Goal: Information Seeking & Learning: Learn about a topic

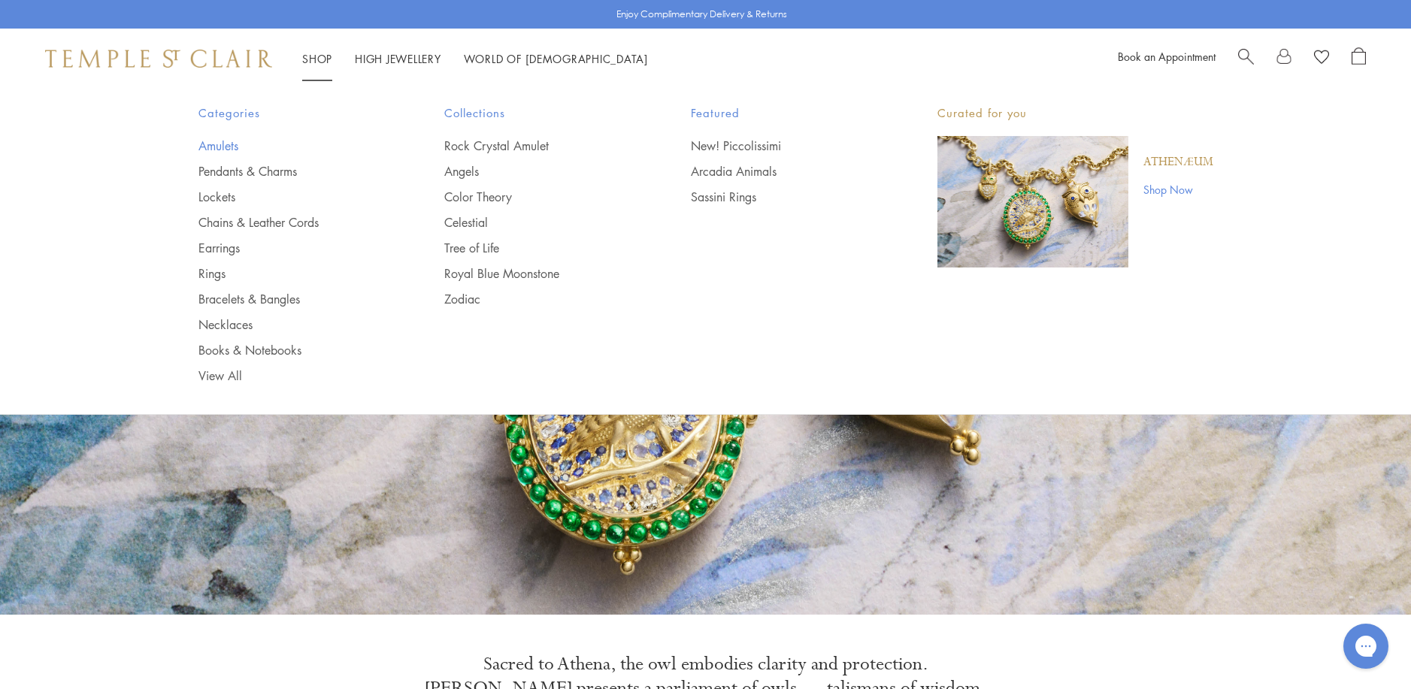
click at [221, 142] on link "Amulets" at bounding box center [291, 146] width 186 height 17
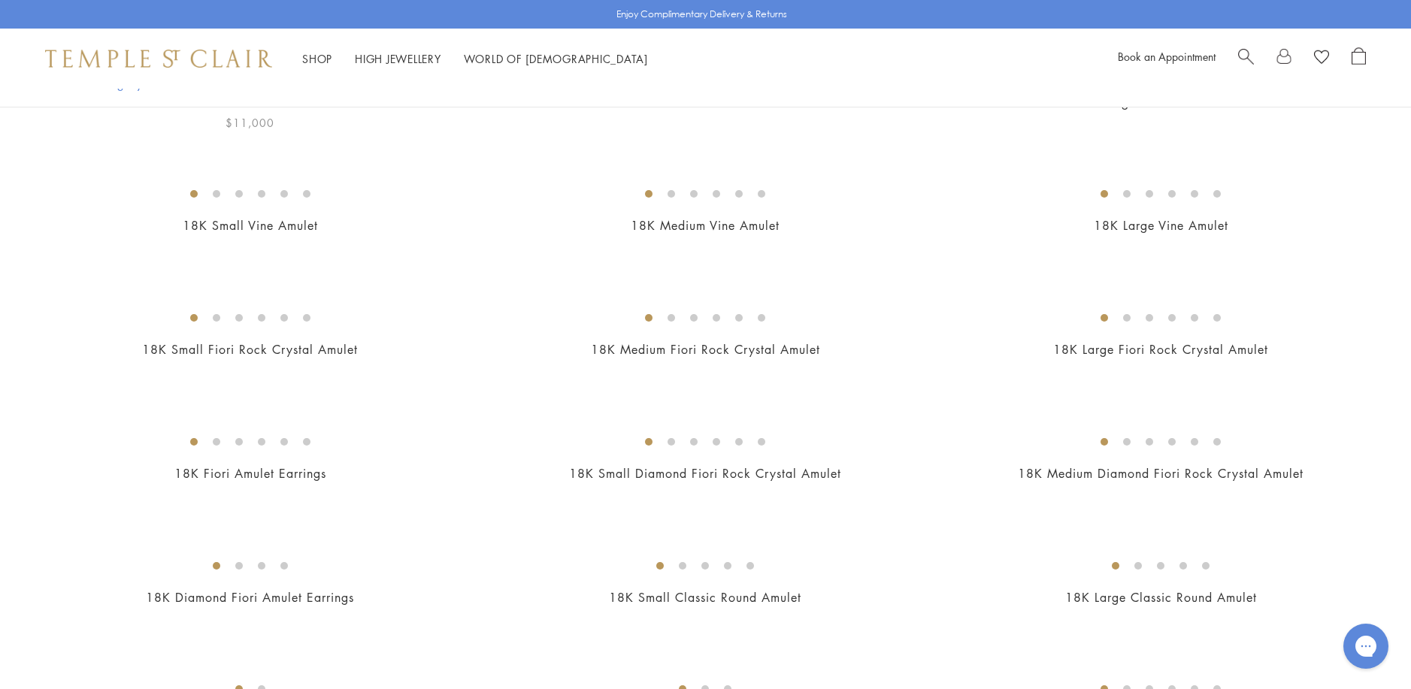
scroll to position [226, 0]
click at [0, 0] on img at bounding box center [0, 0] width 0 height 0
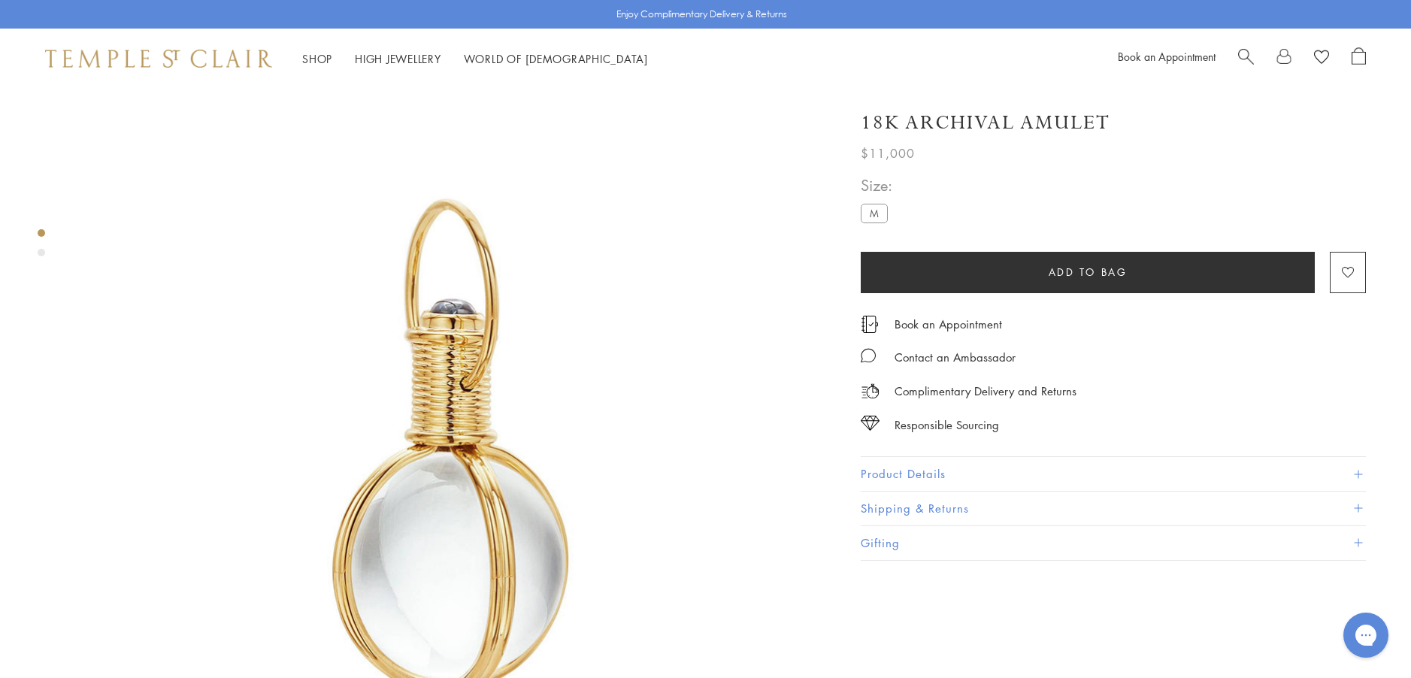
click at [877, 475] on button "Product Details" at bounding box center [1113, 474] width 505 height 34
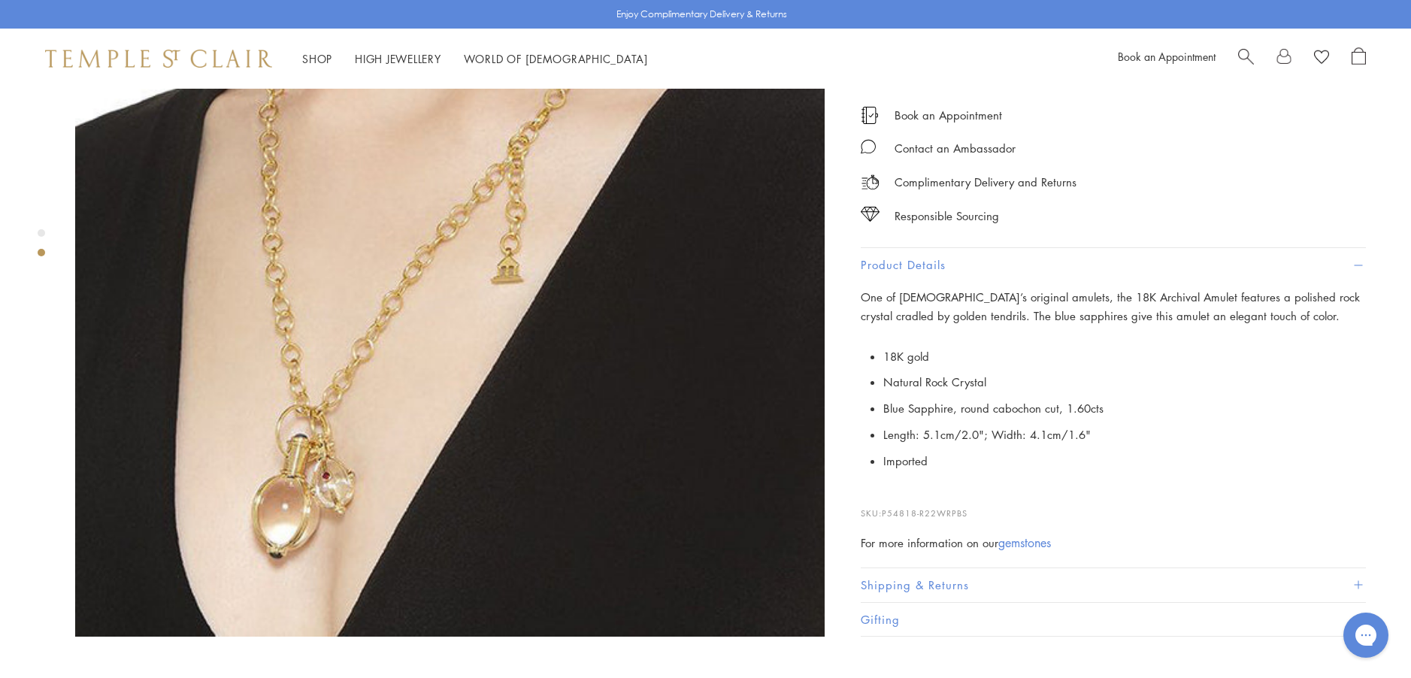
scroll to position [977, 0]
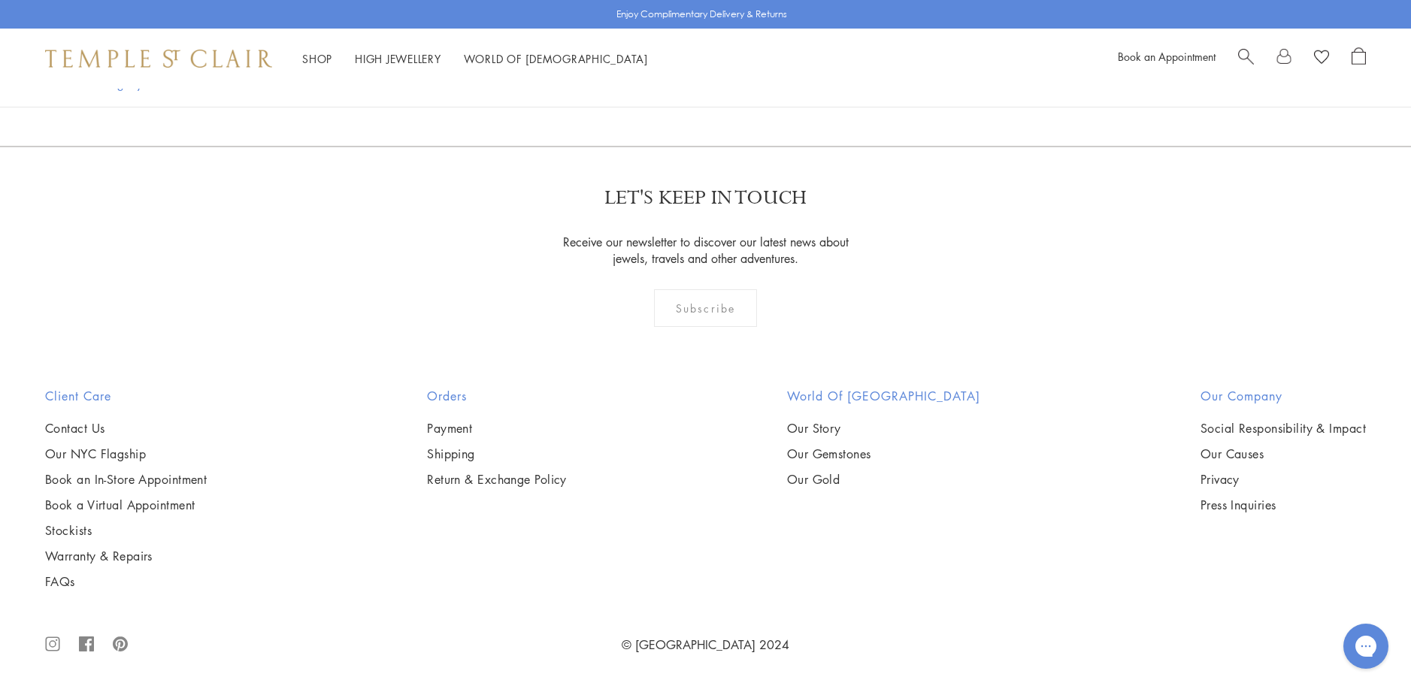
scroll to position [3308, 0]
click at [0, 0] on img at bounding box center [0, 0] width 0 height 0
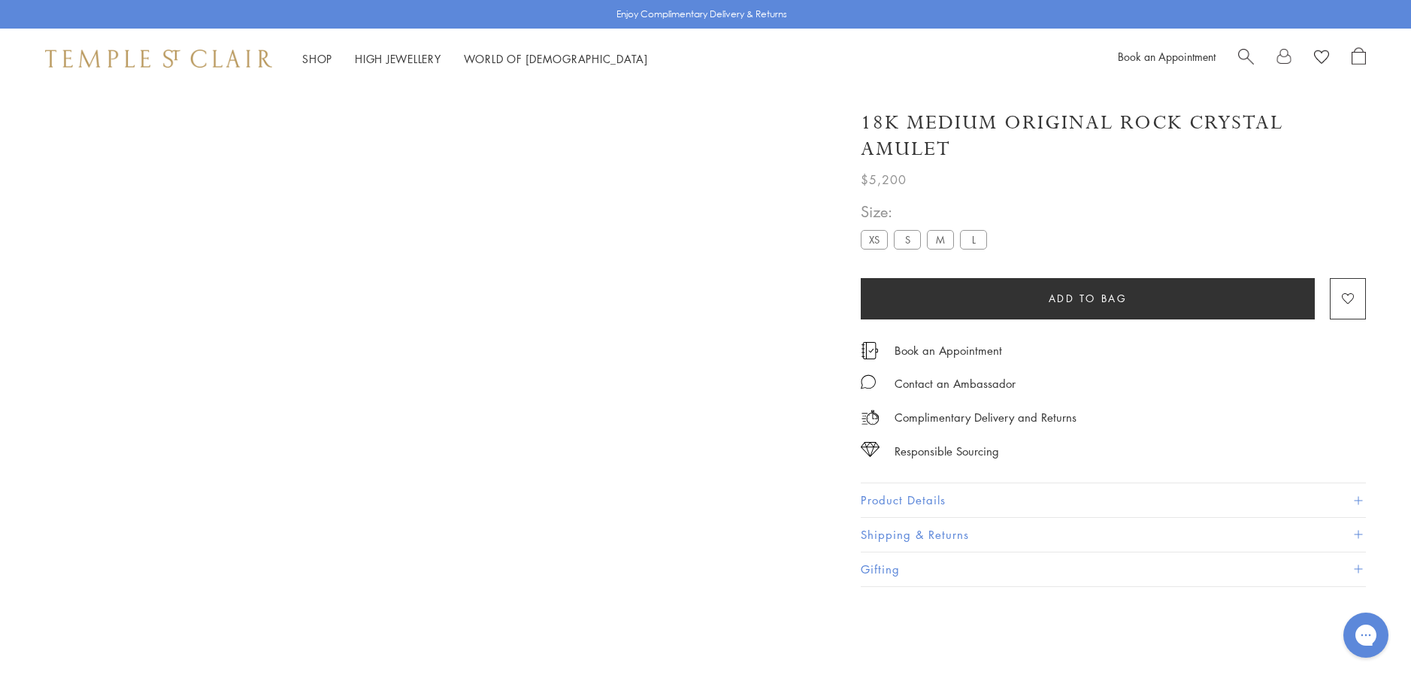
scroll to position [89, 0]
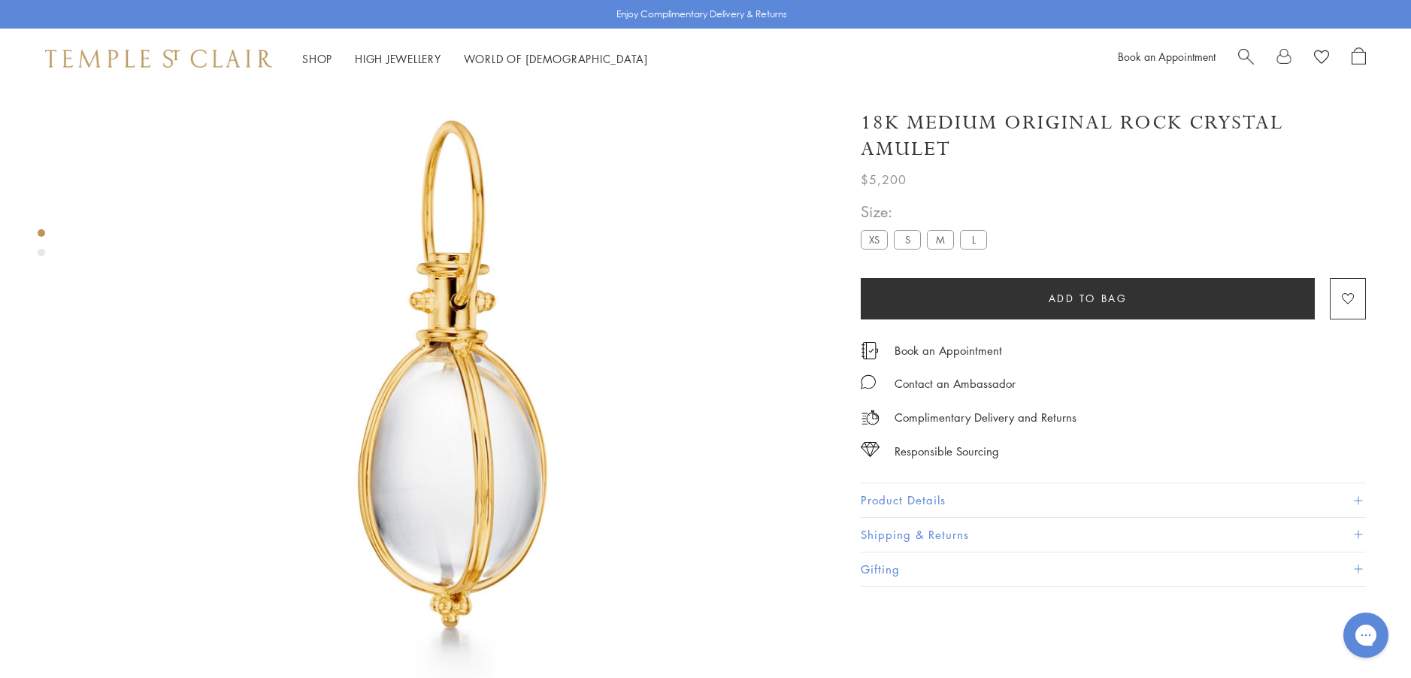
click at [904, 496] on button "Product Details" at bounding box center [1113, 500] width 505 height 34
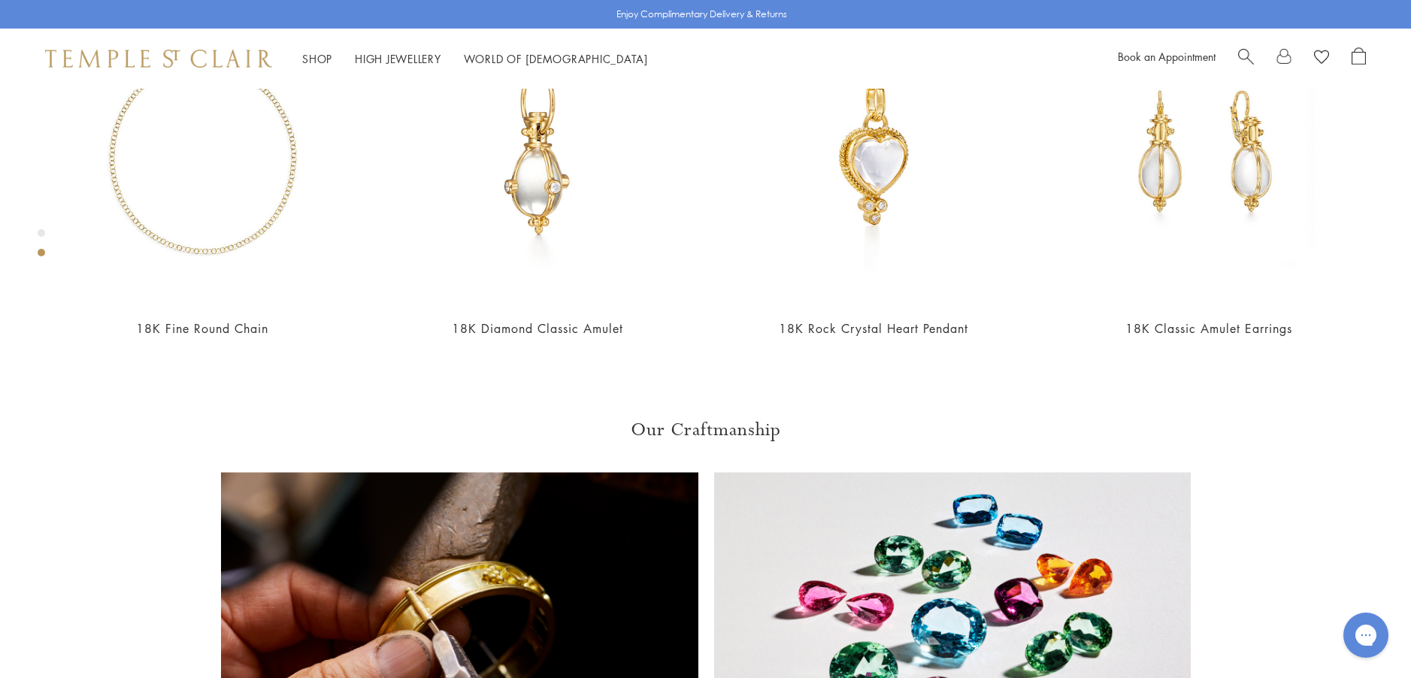
scroll to position [991, 0]
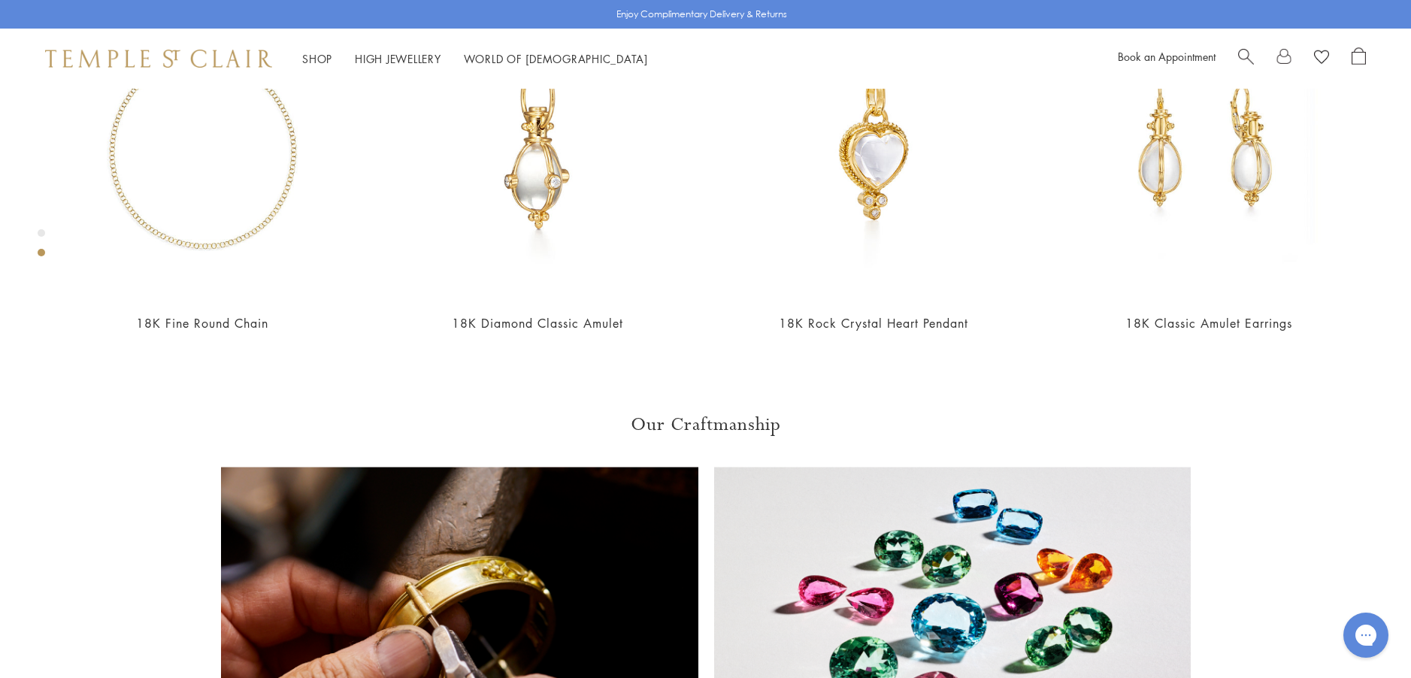
scroll to position [916, 0]
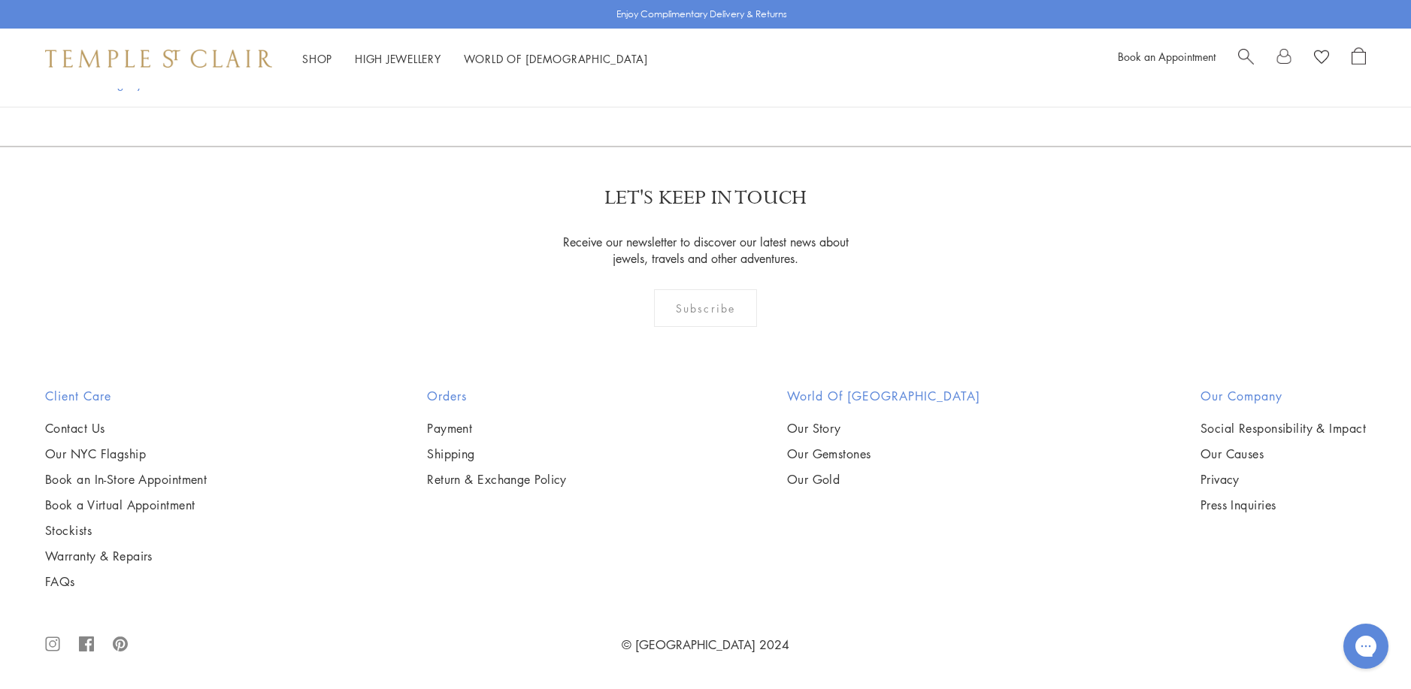
click at [0, 0] on img at bounding box center [0, 0] width 0 height 0
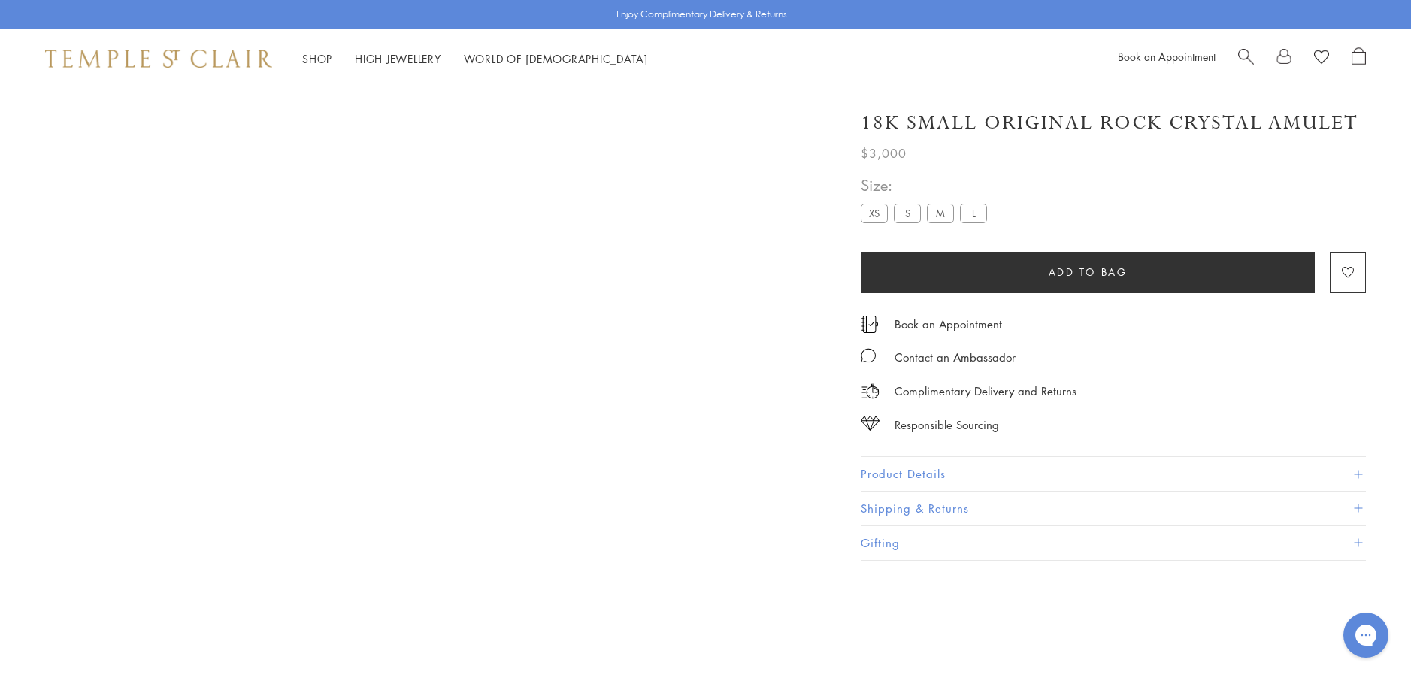
scroll to position [89, 0]
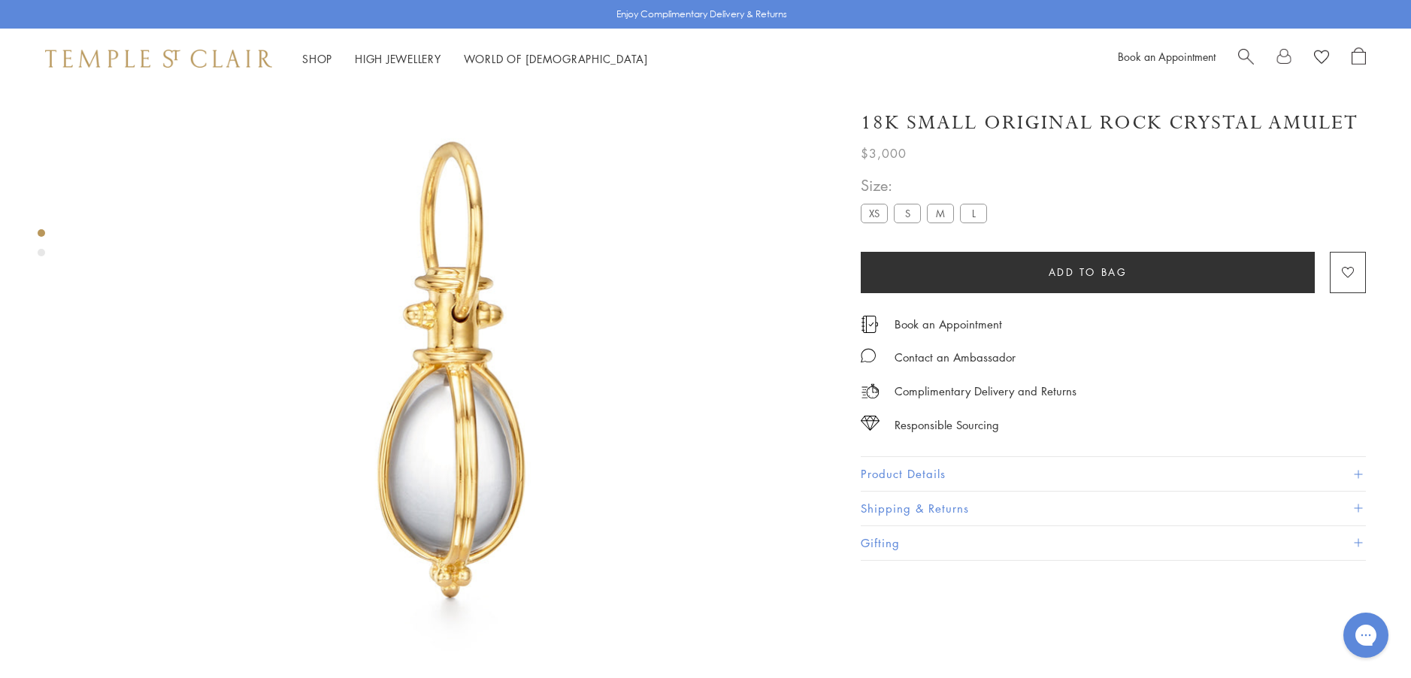
click at [886, 468] on button "Product Details" at bounding box center [1113, 474] width 505 height 34
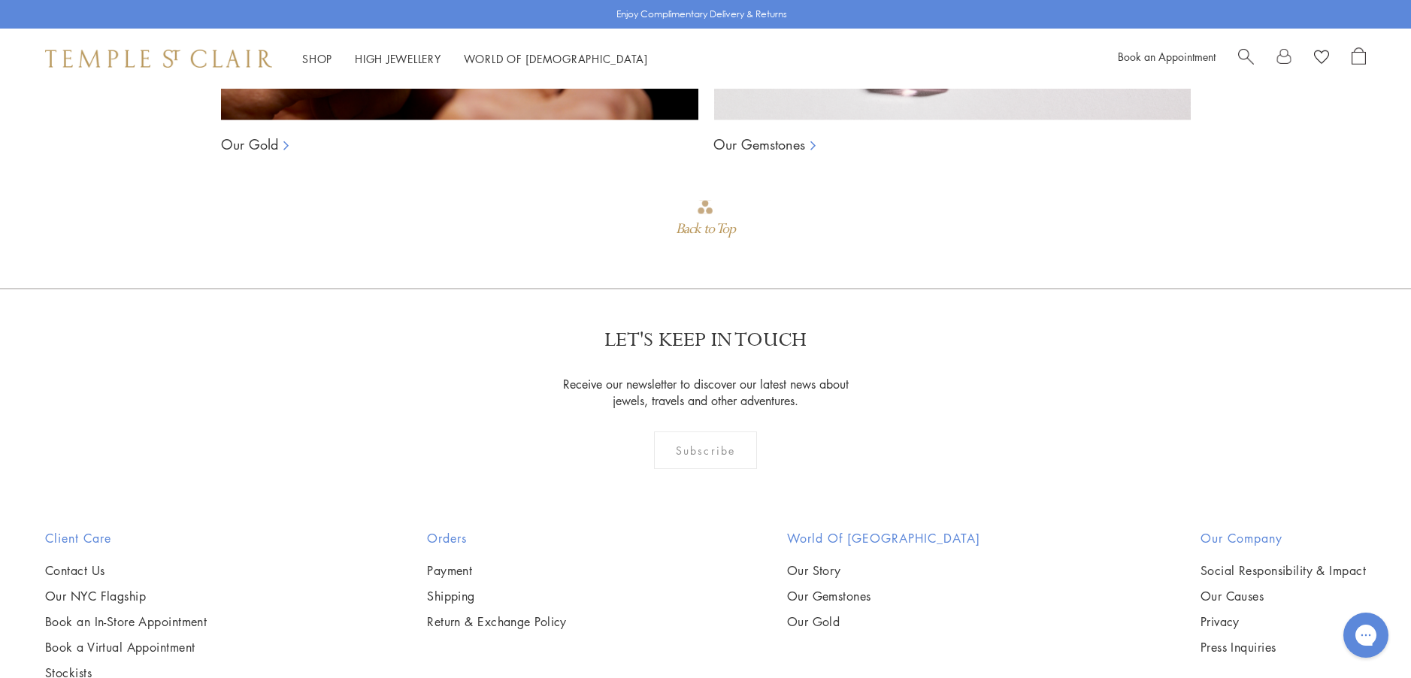
scroll to position [1592, 0]
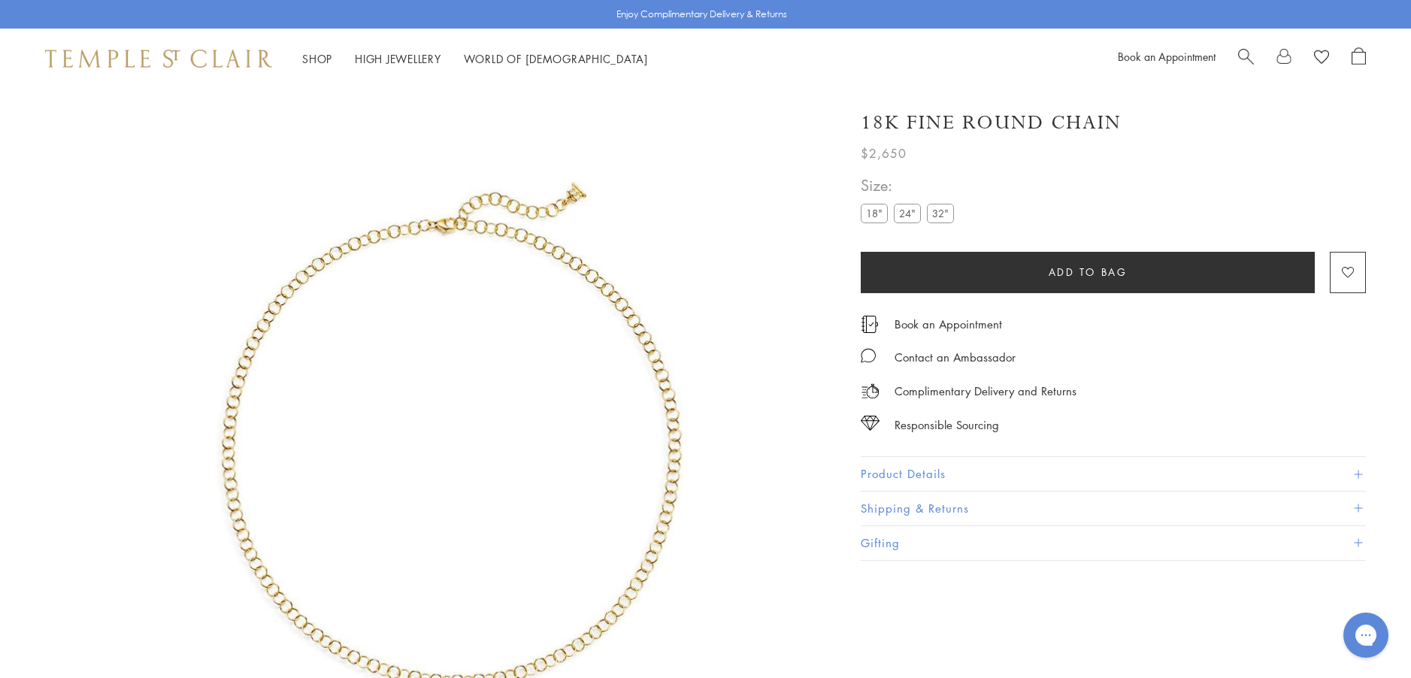
scroll to position [89, 0]
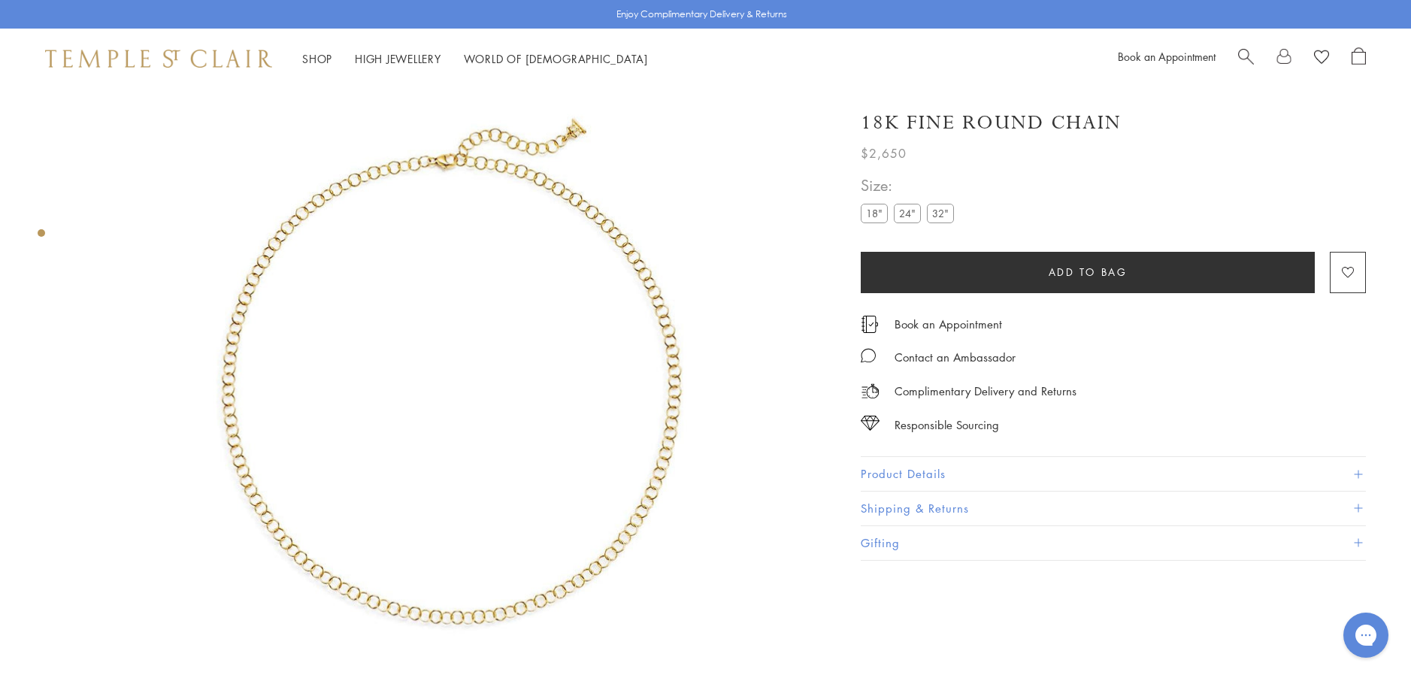
click at [905, 213] on label "24"" at bounding box center [907, 213] width 27 height 19
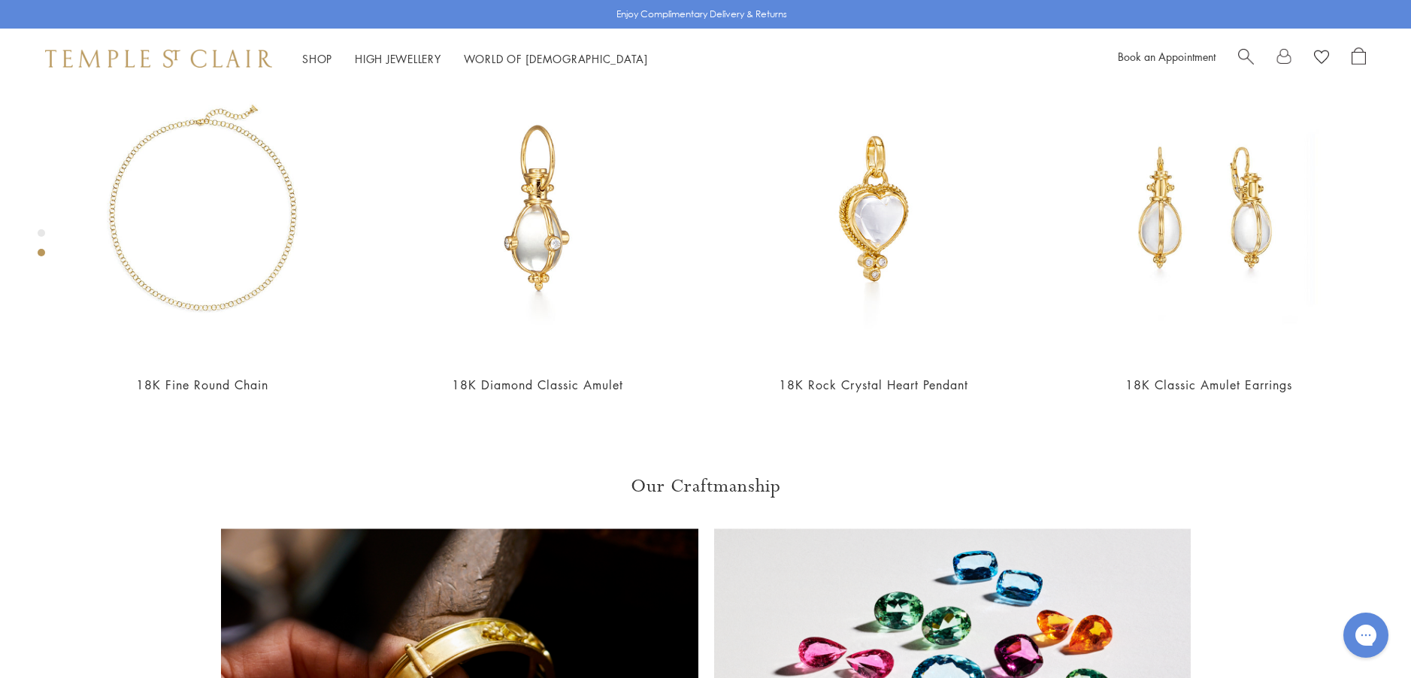
scroll to position [916, 0]
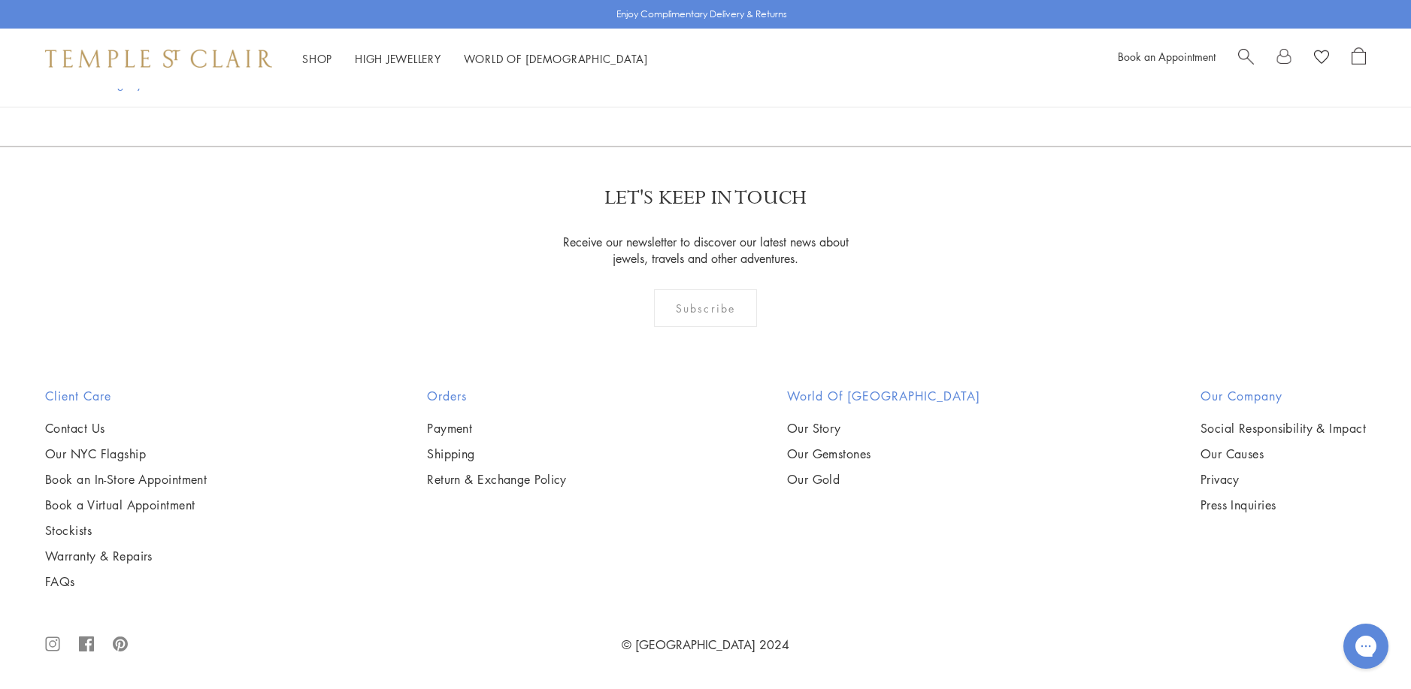
click at [0, 0] on img at bounding box center [0, 0] width 0 height 0
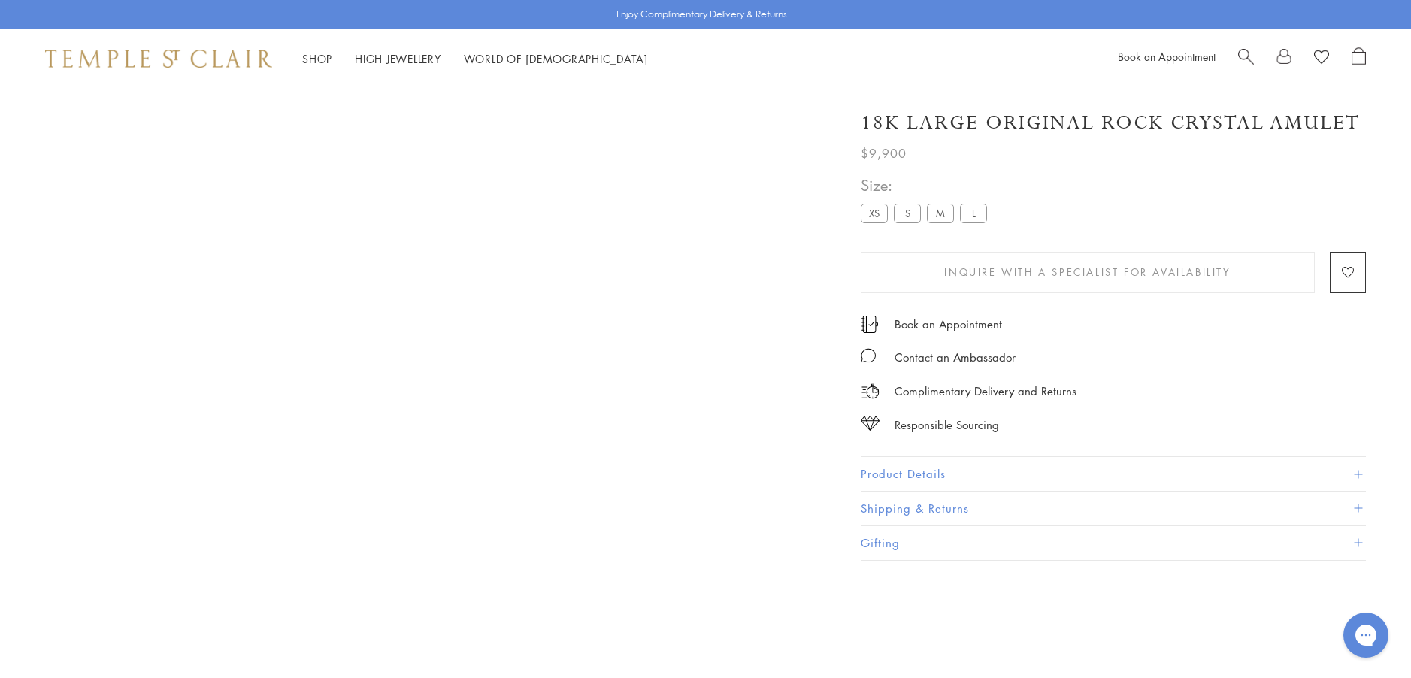
scroll to position [89, 0]
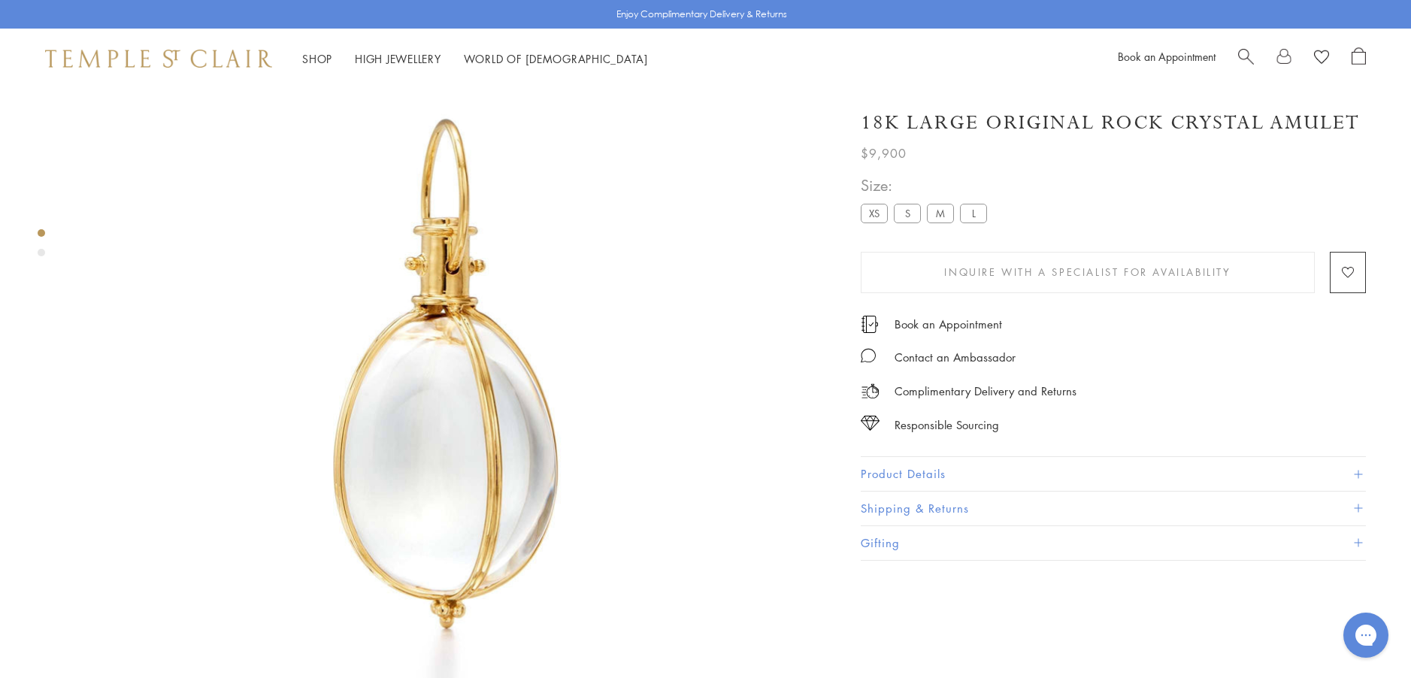
click at [896, 471] on button "Product Details" at bounding box center [1113, 474] width 505 height 34
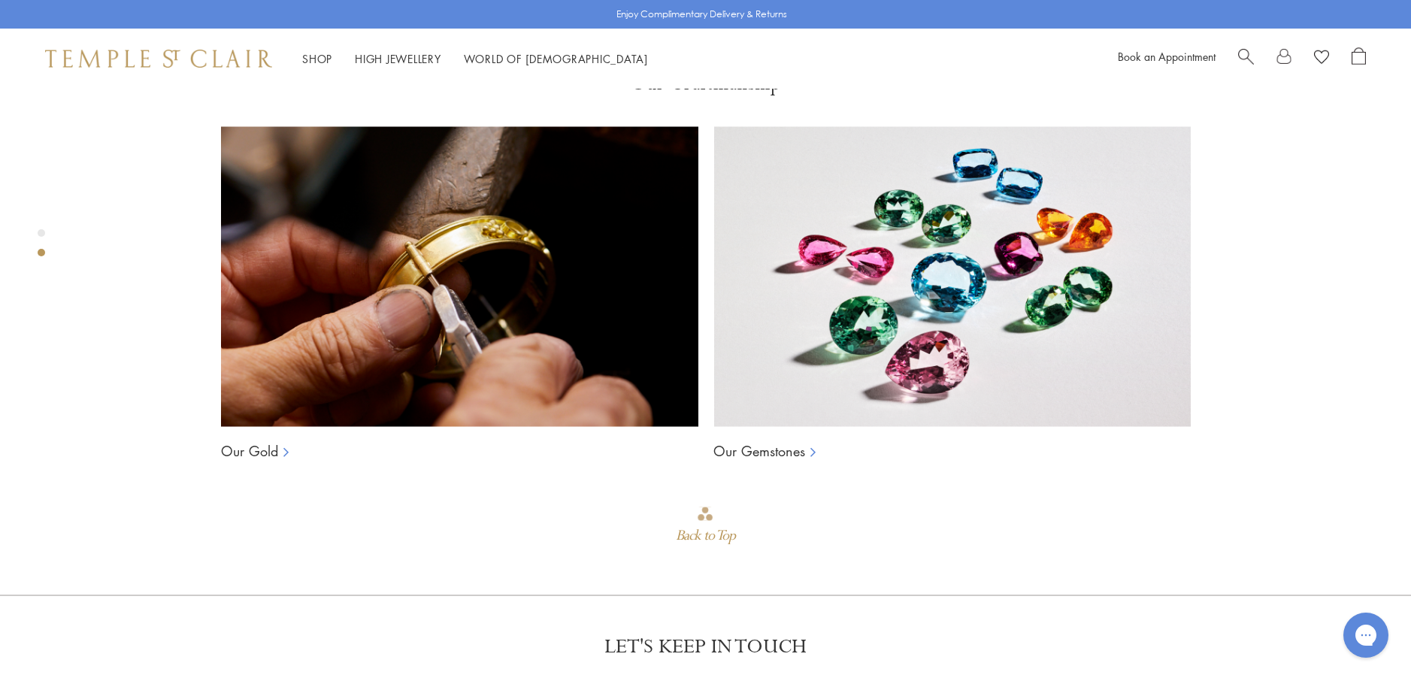
scroll to position [1442, 0]
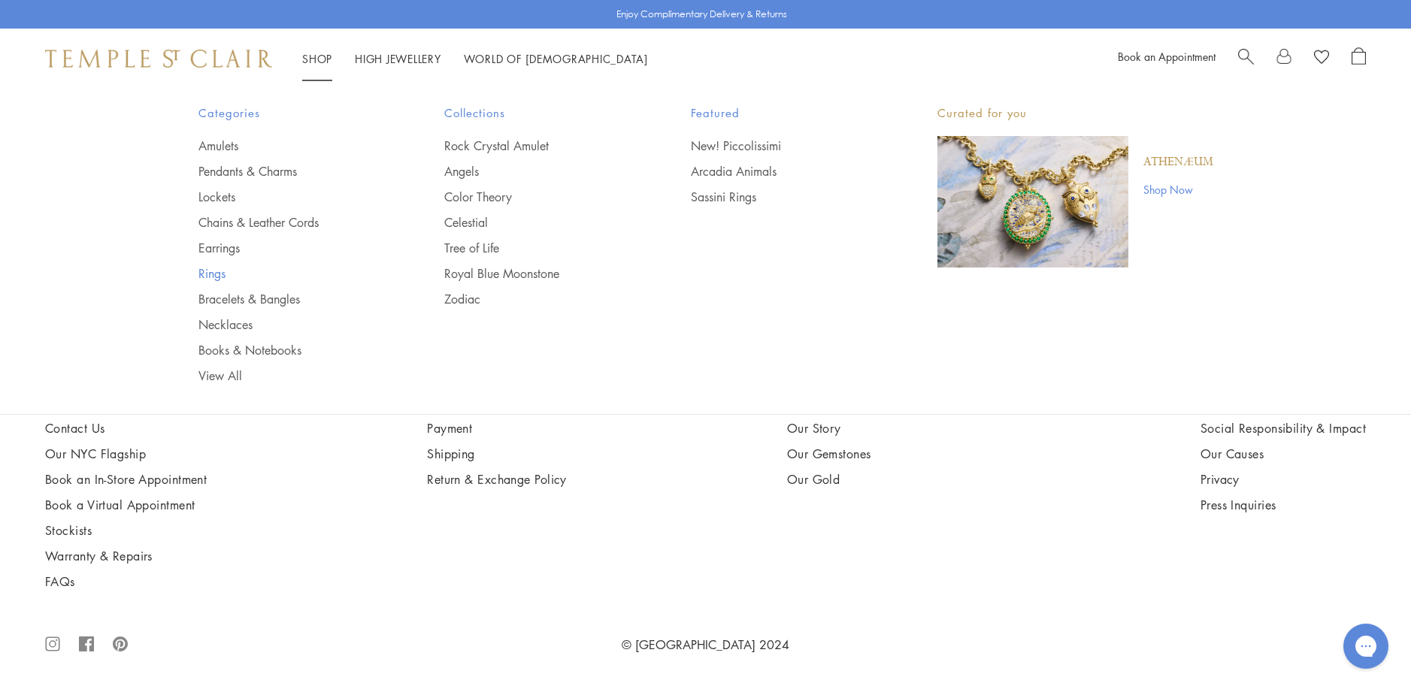
click at [211, 274] on link "Rings" at bounding box center [291, 273] width 186 height 17
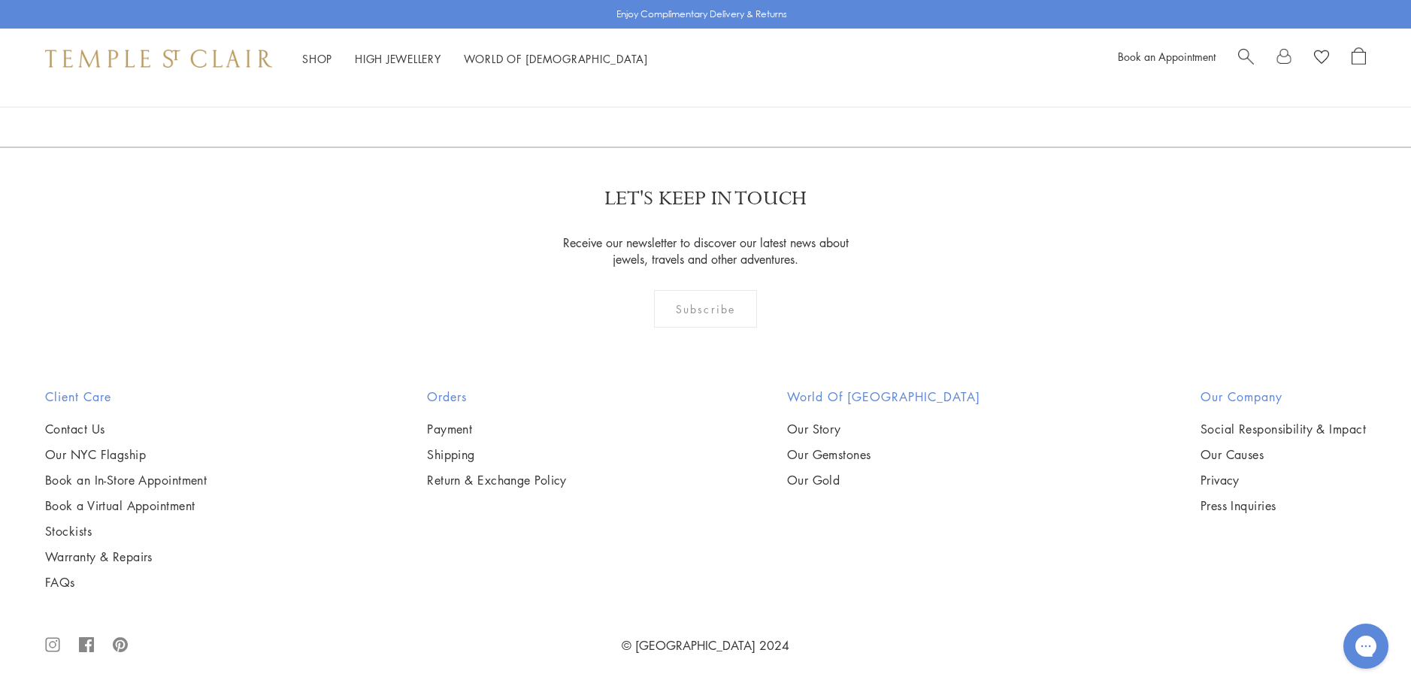
scroll to position [3232, 0]
click at [0, 0] on img at bounding box center [0, 0] width 0 height 0
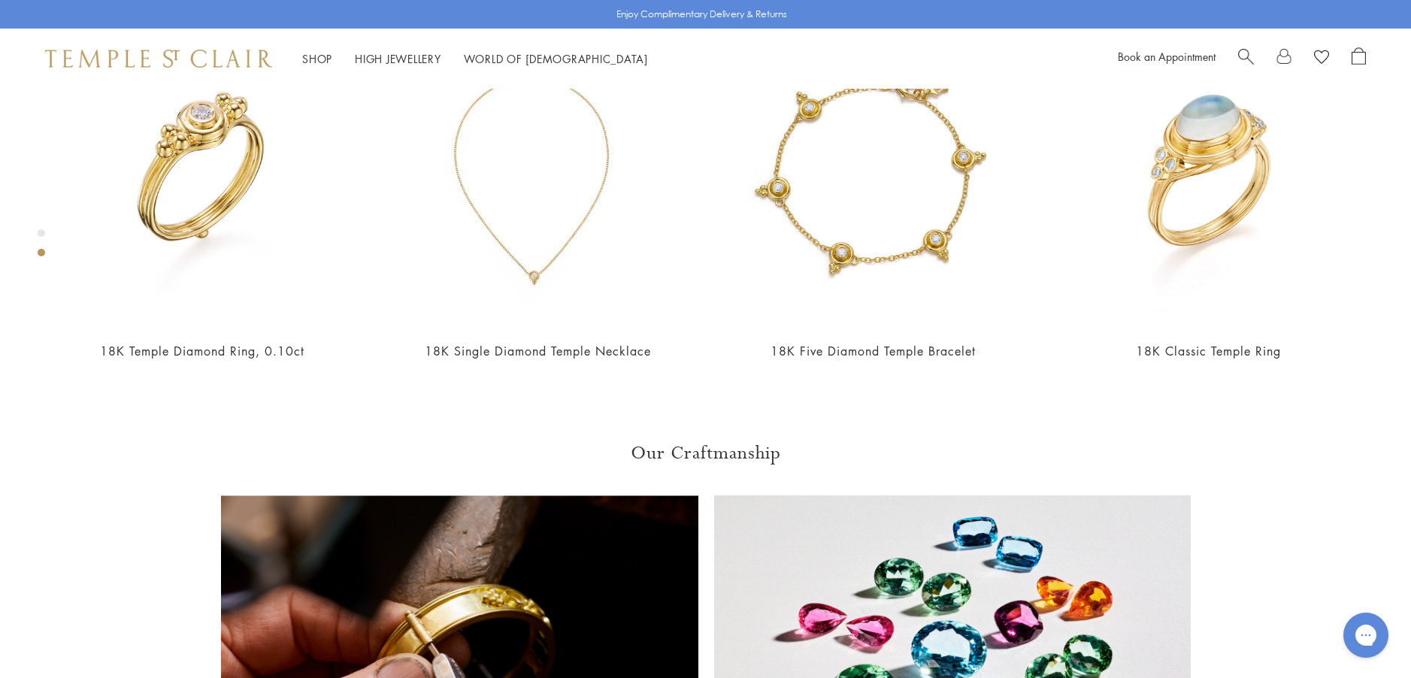
scroll to position [991, 0]
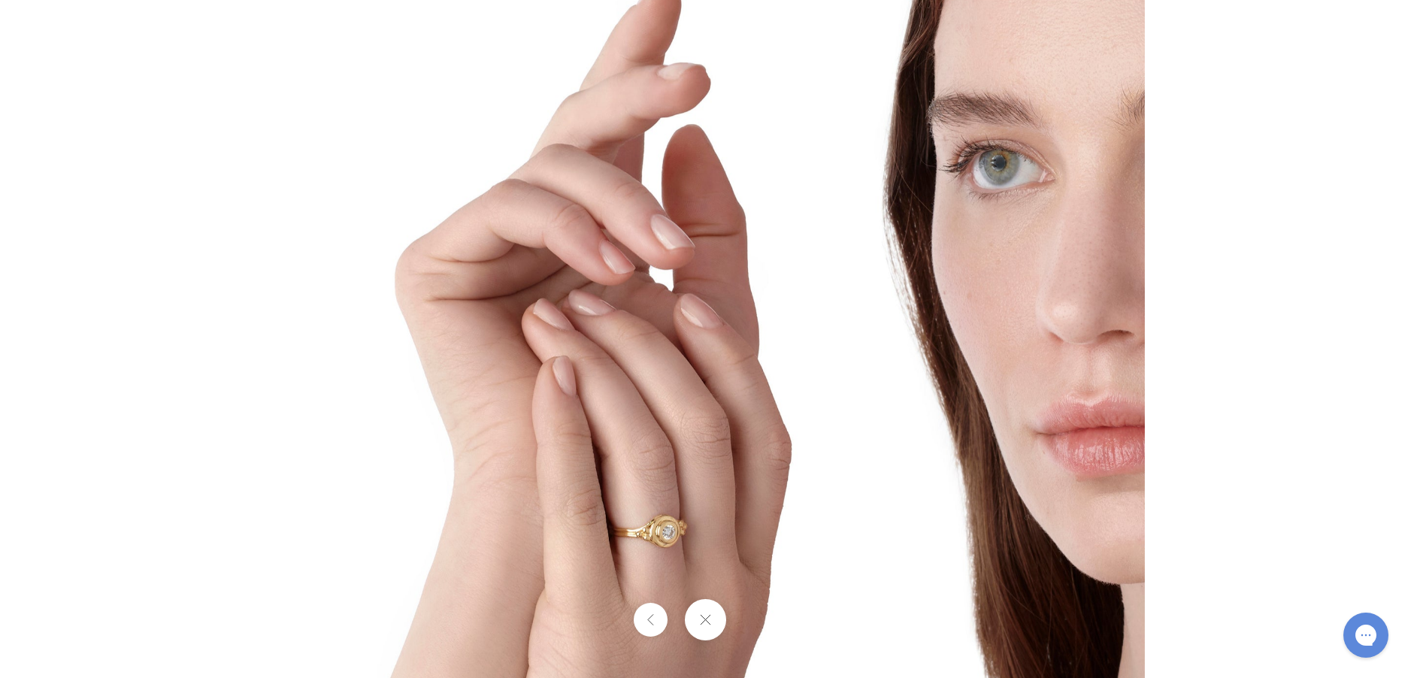
click at [683, 548] on img at bounding box center [705, 339] width 879 height 880
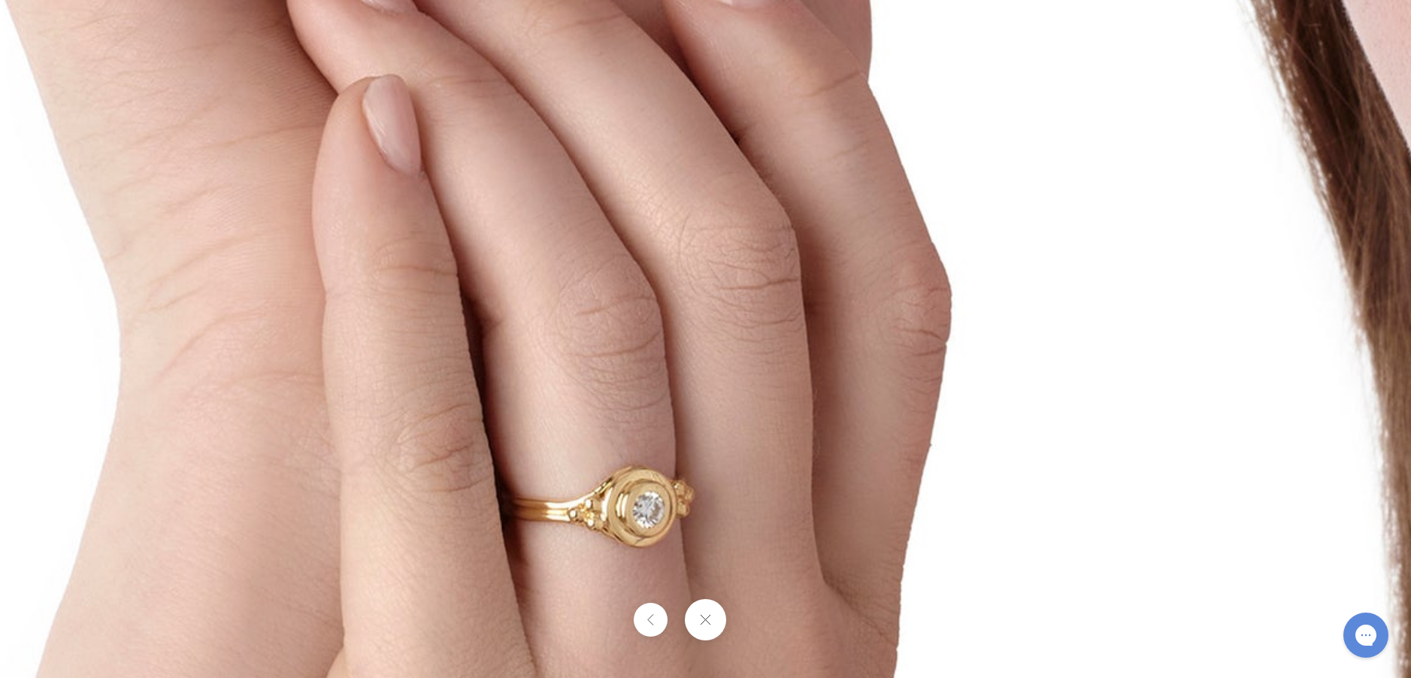
click at [704, 618] on button at bounding box center [705, 619] width 41 height 41
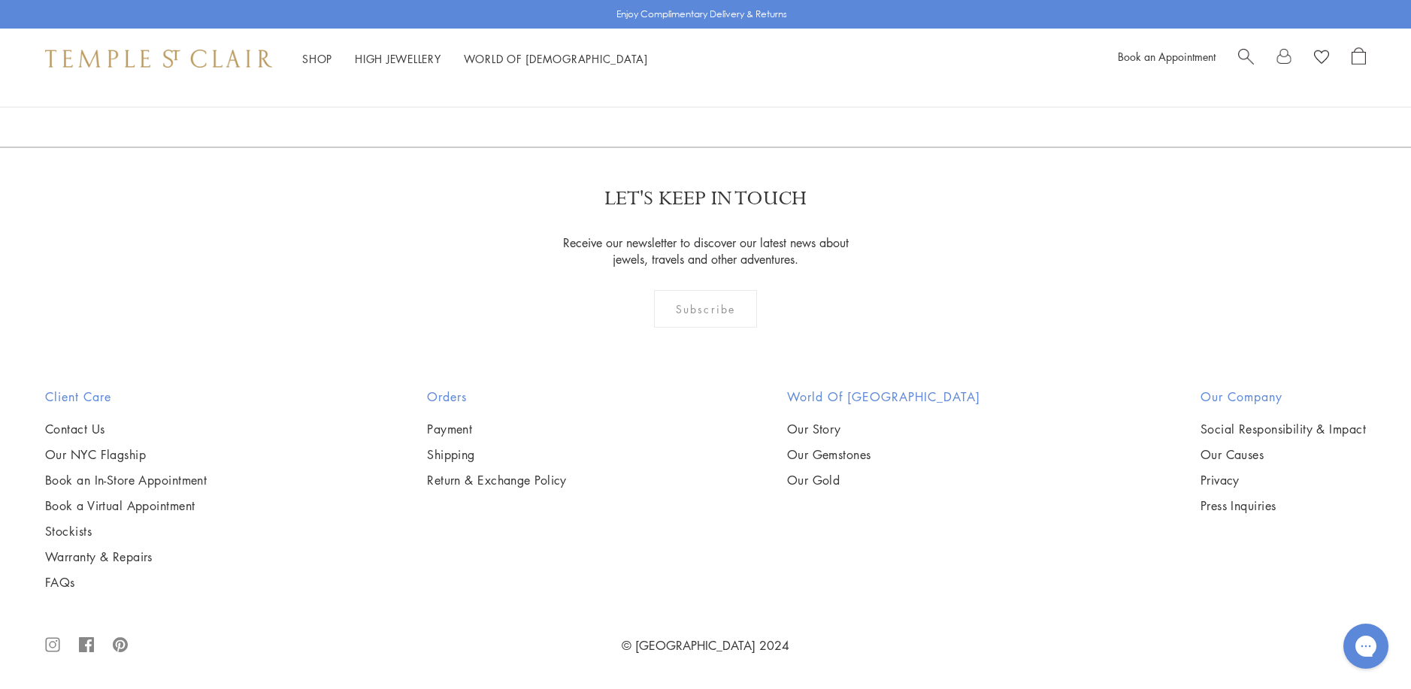
scroll to position [4435, 0]
click at [0, 0] on img at bounding box center [0, 0] width 0 height 0
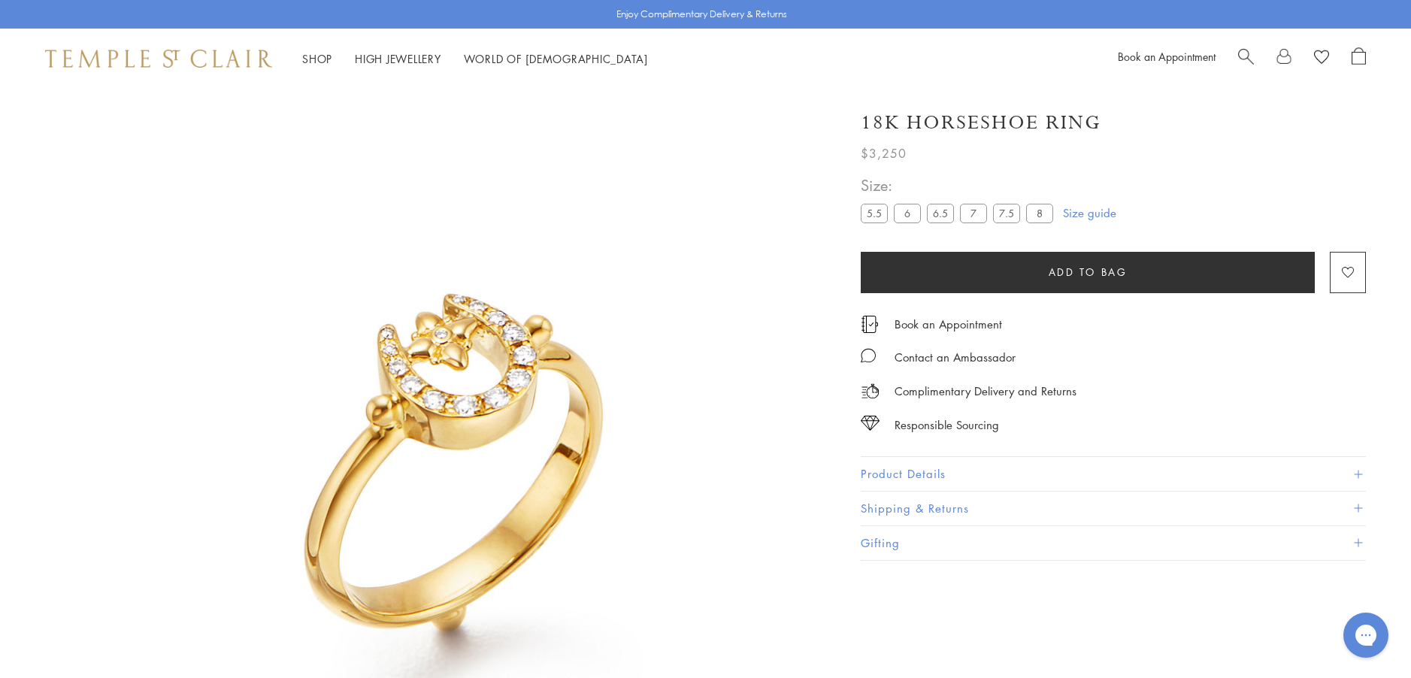
scroll to position [89, 0]
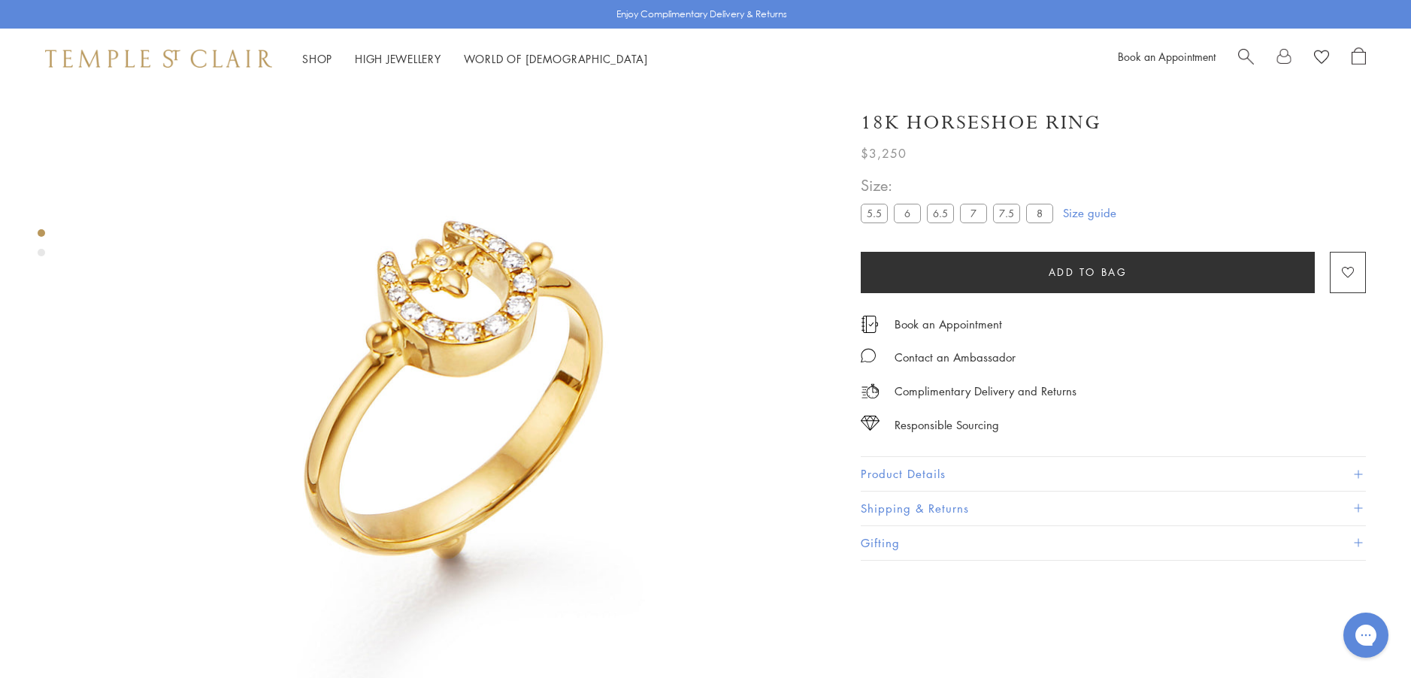
click at [1007, 213] on label "7.5" at bounding box center [1006, 213] width 27 height 19
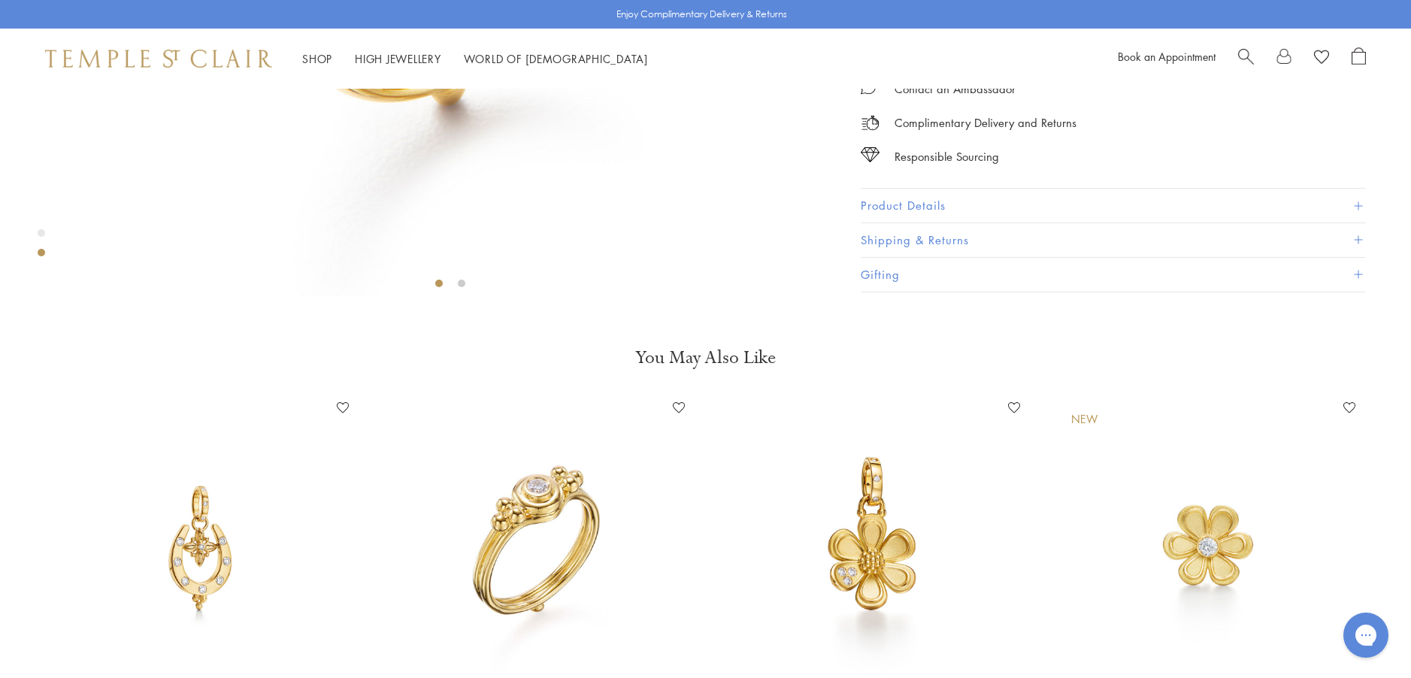
scroll to position [765, 0]
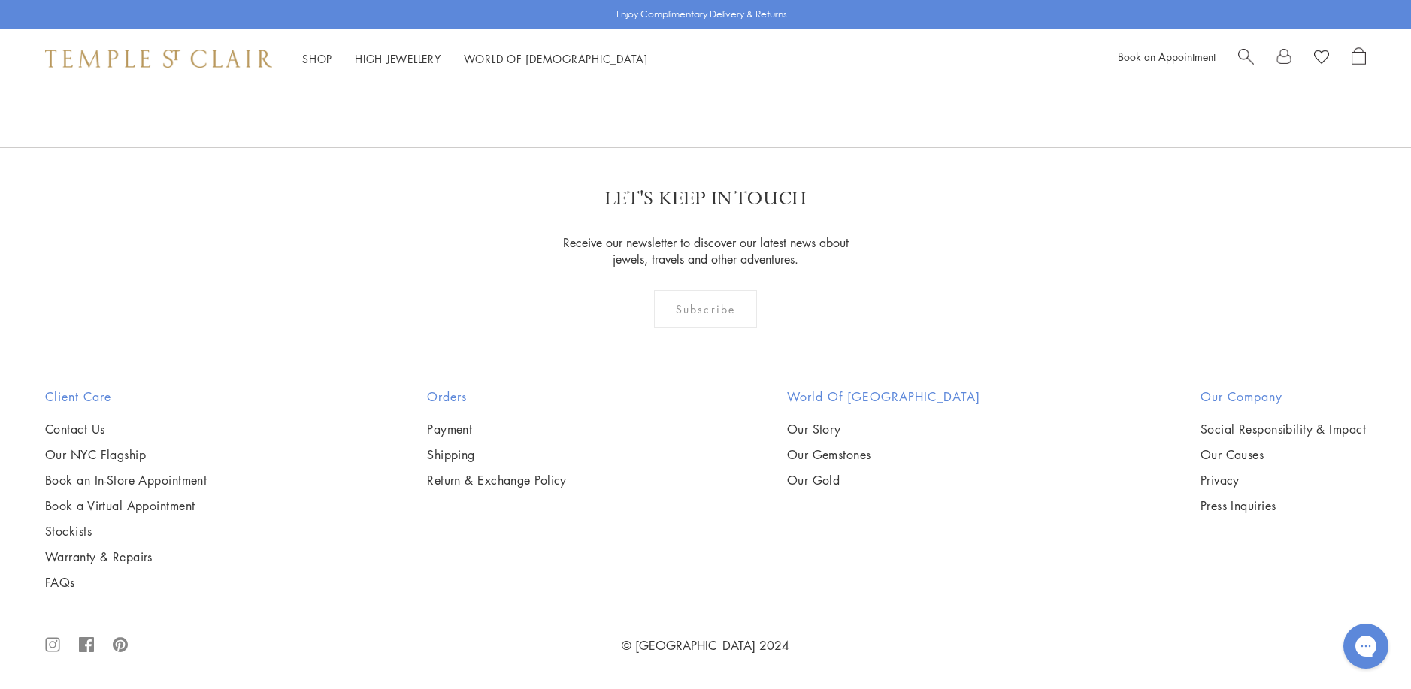
scroll to position [5566, 0]
click at [0, 0] on img at bounding box center [0, 0] width 0 height 0
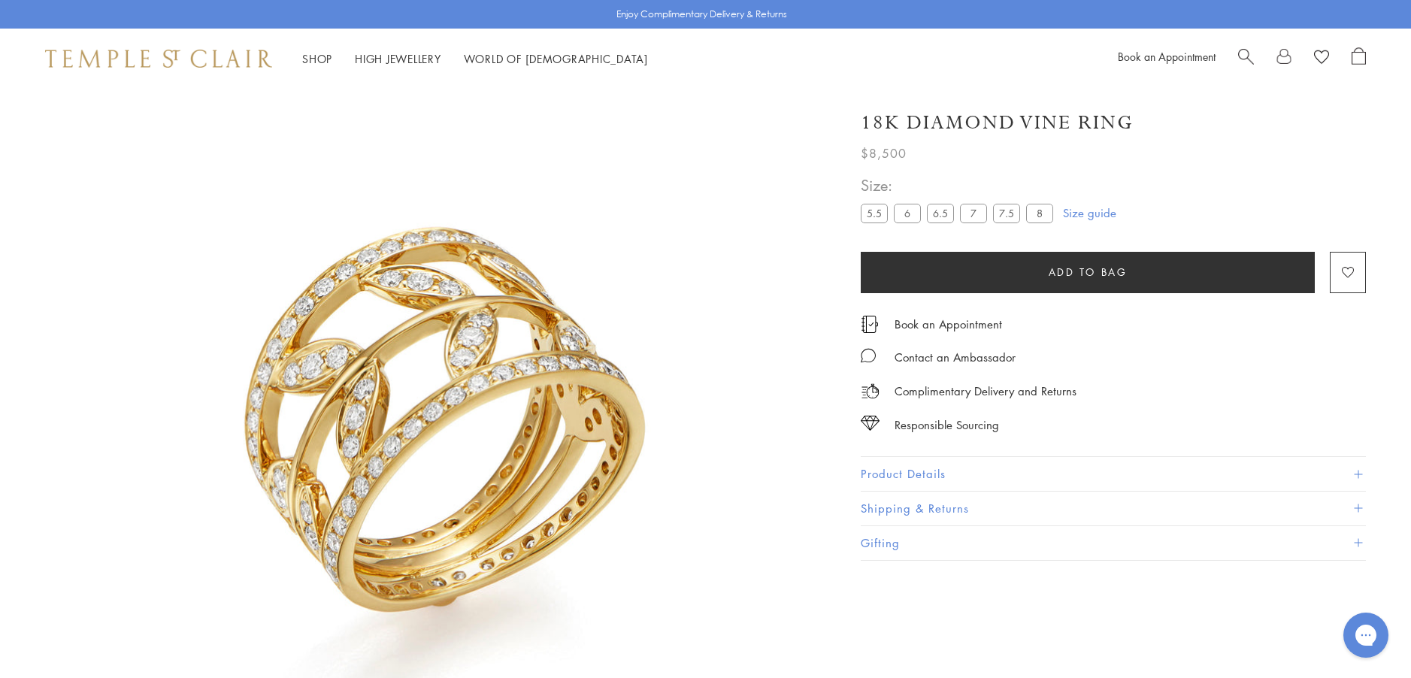
scroll to position [89, 0]
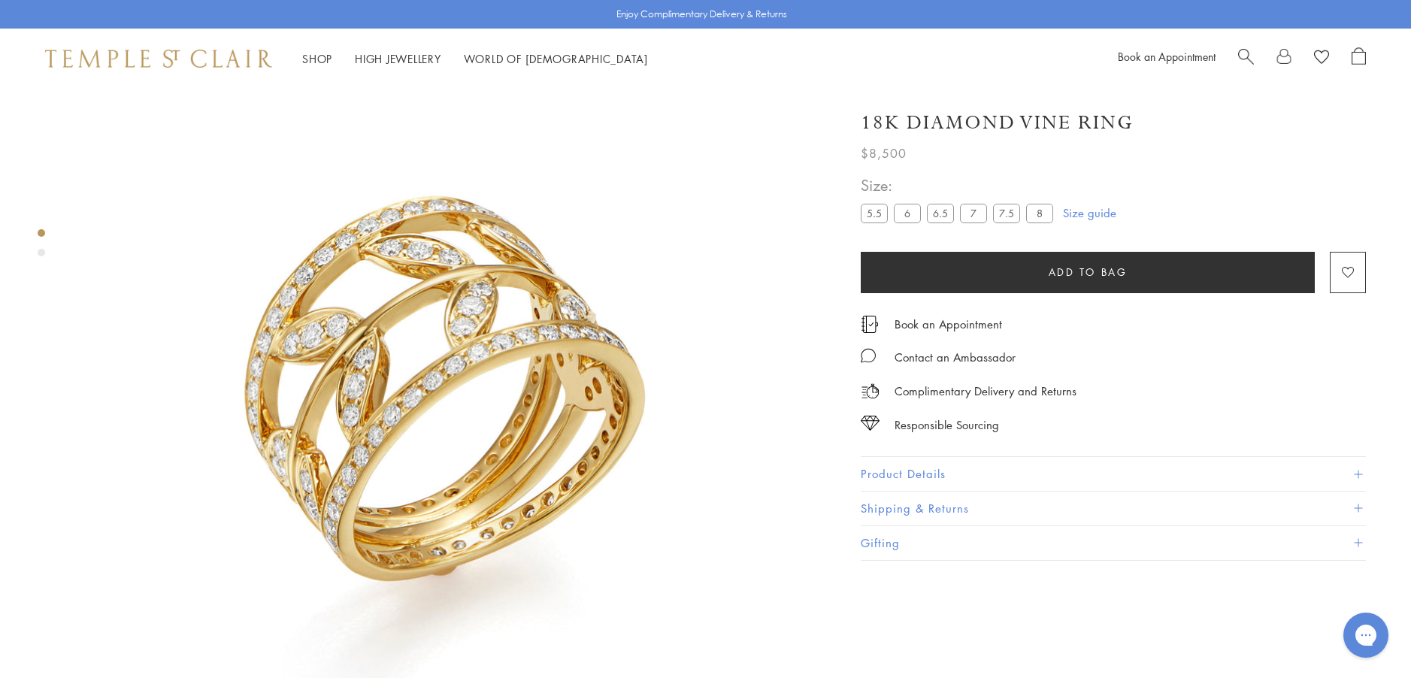
click at [1004, 217] on label "7.5" at bounding box center [1006, 213] width 27 height 19
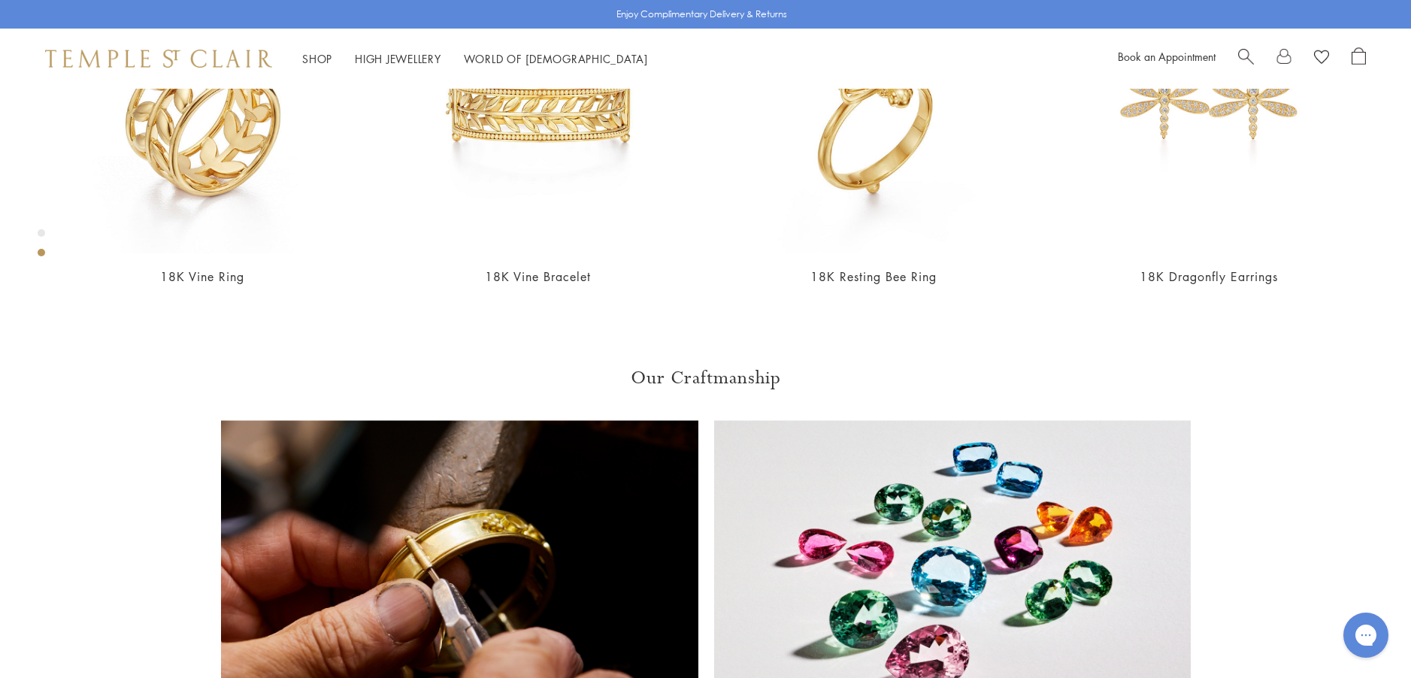
scroll to position [991, 0]
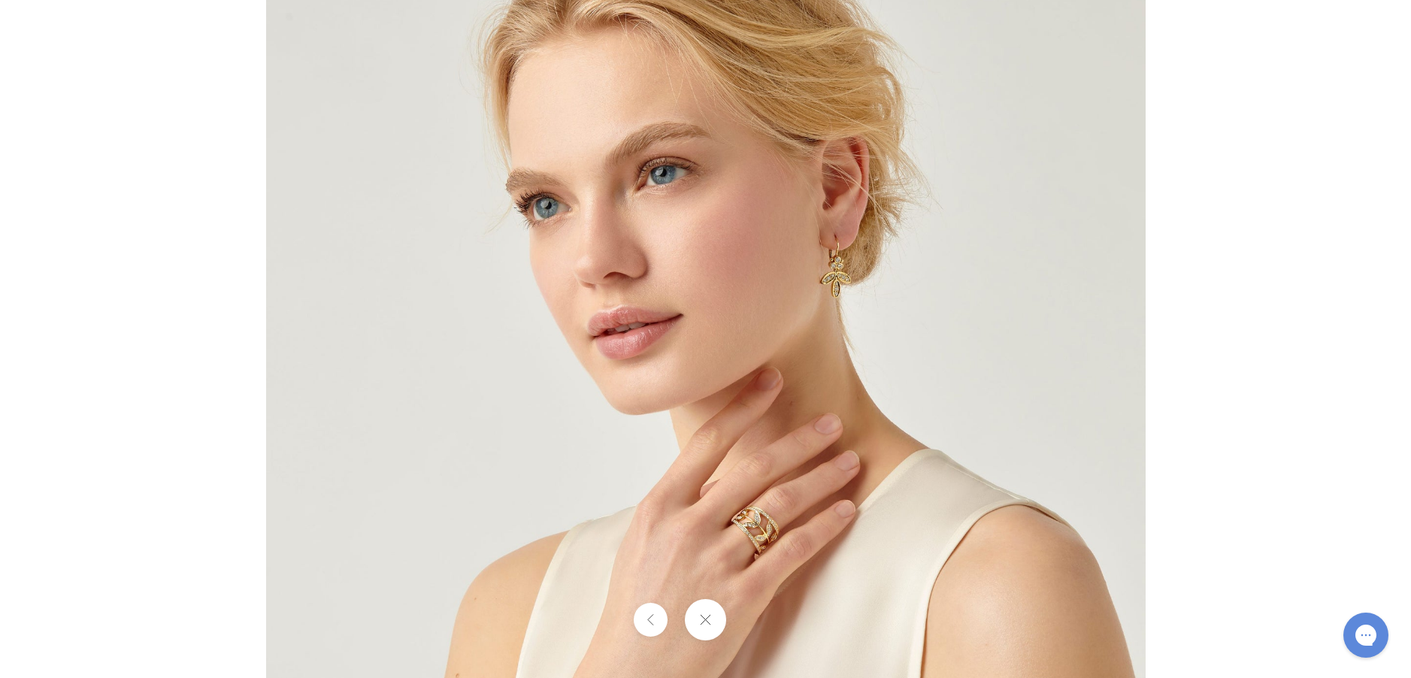
click at [797, 544] on img at bounding box center [706, 339] width 880 height 880
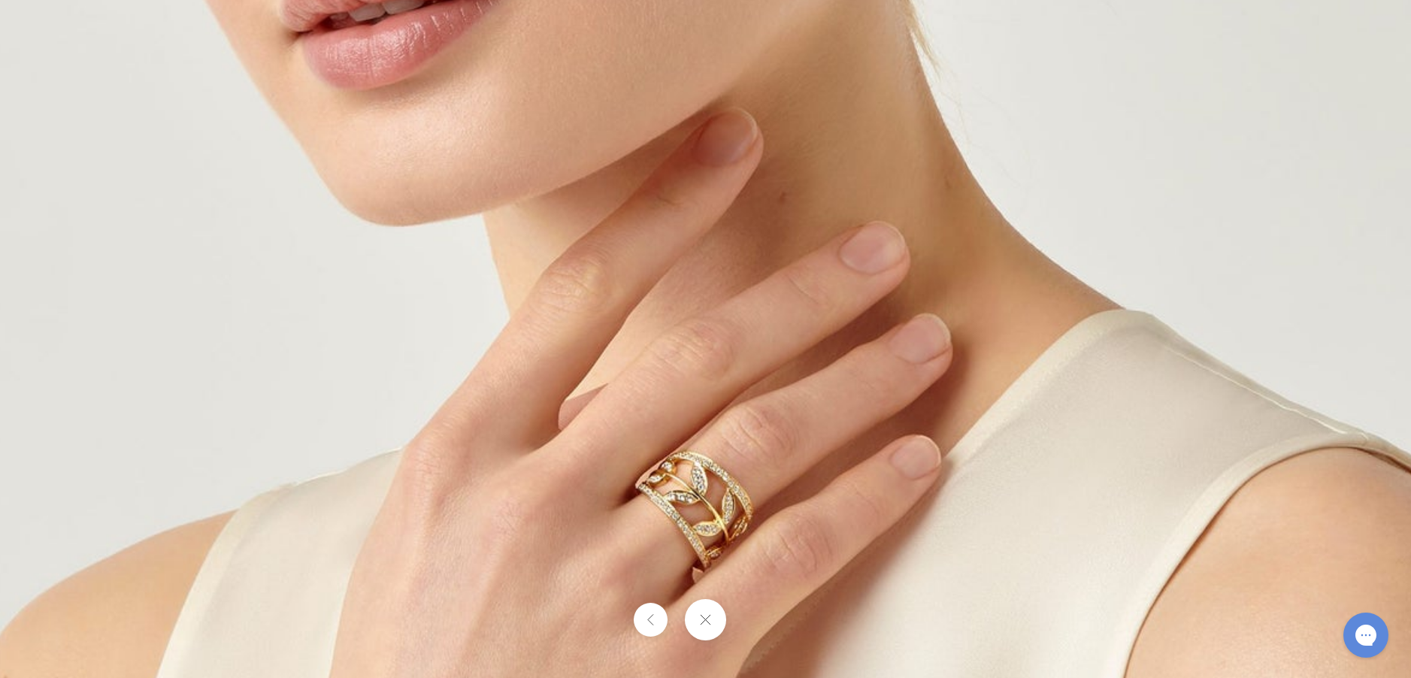
click at [707, 623] on button at bounding box center [705, 619] width 41 height 41
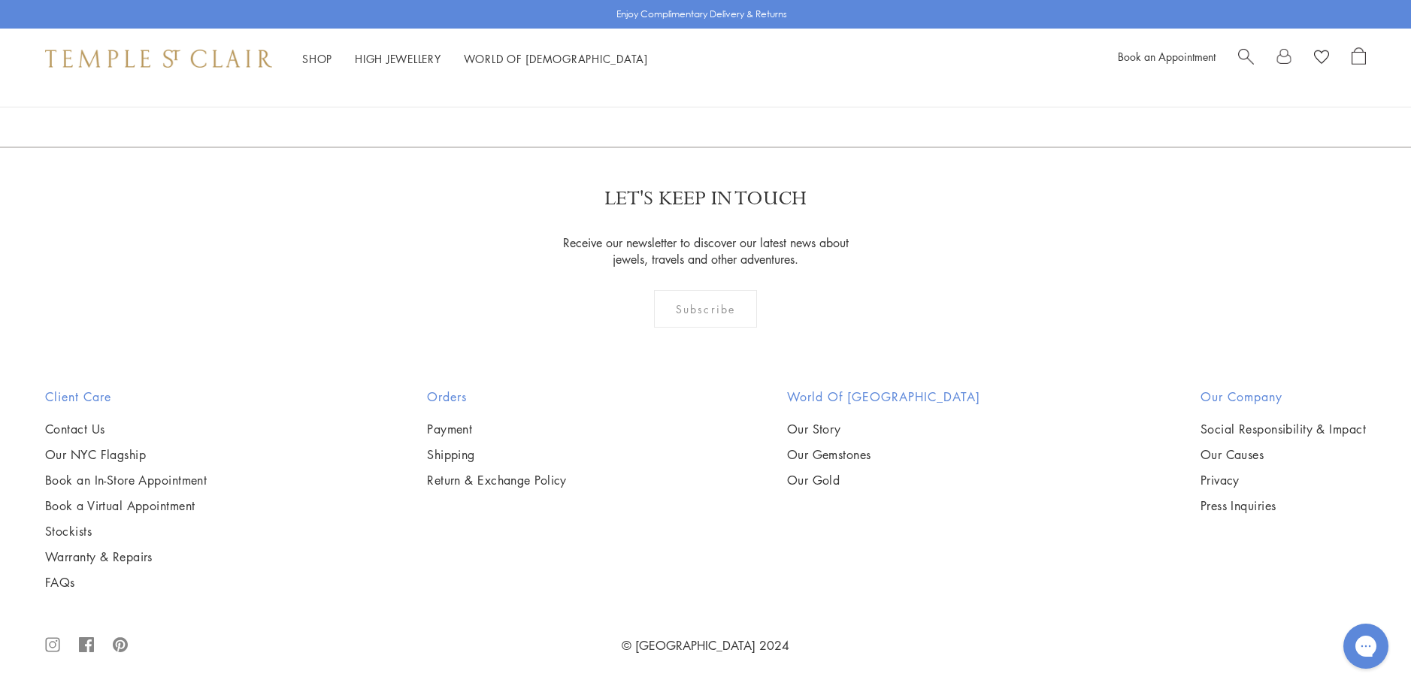
scroll to position [6017, 0]
click at [0, 0] on img at bounding box center [0, 0] width 0 height 0
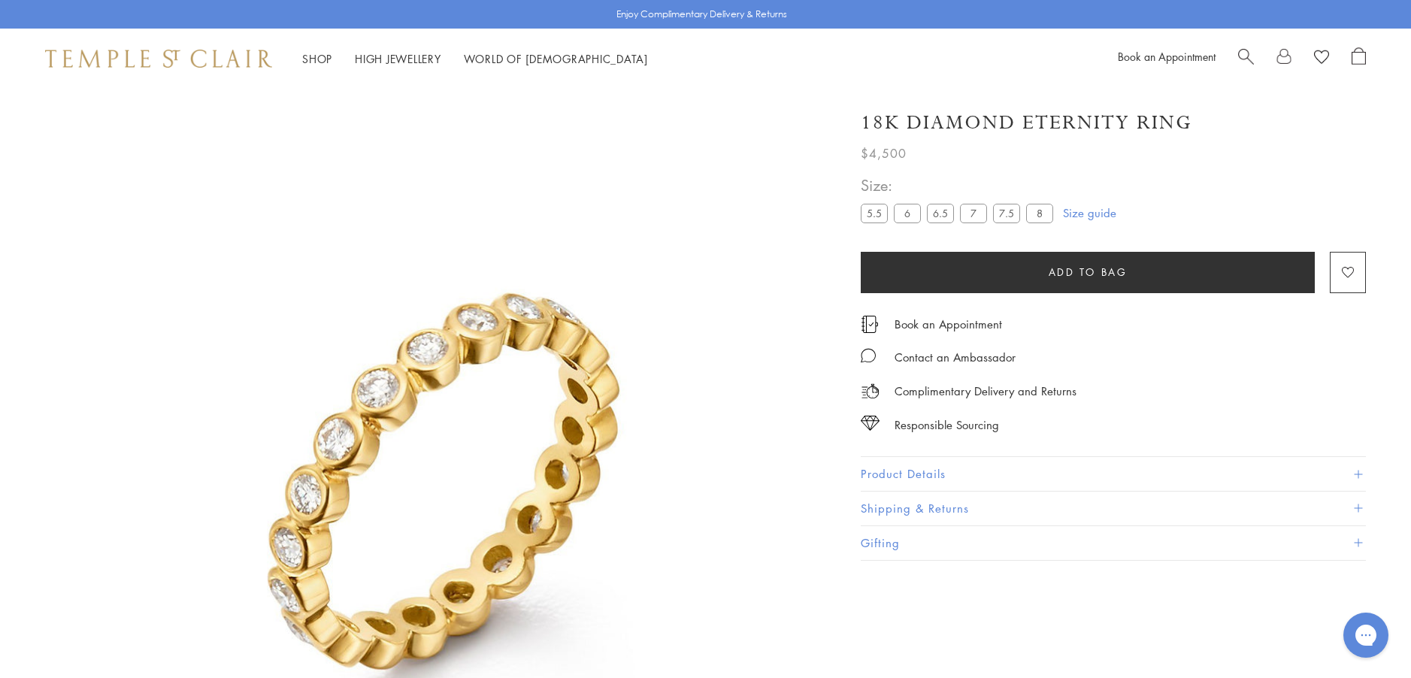
scroll to position [89, 0]
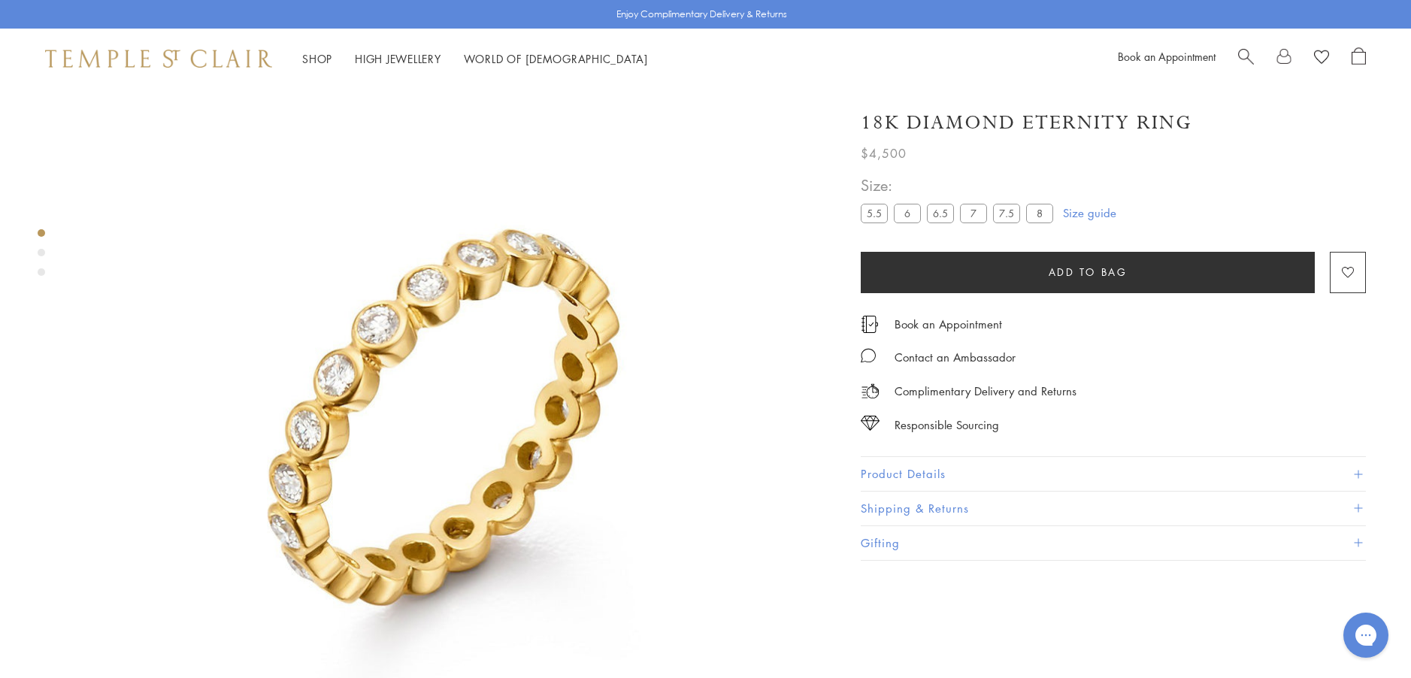
click at [906, 470] on button "Product Details" at bounding box center [1113, 474] width 505 height 34
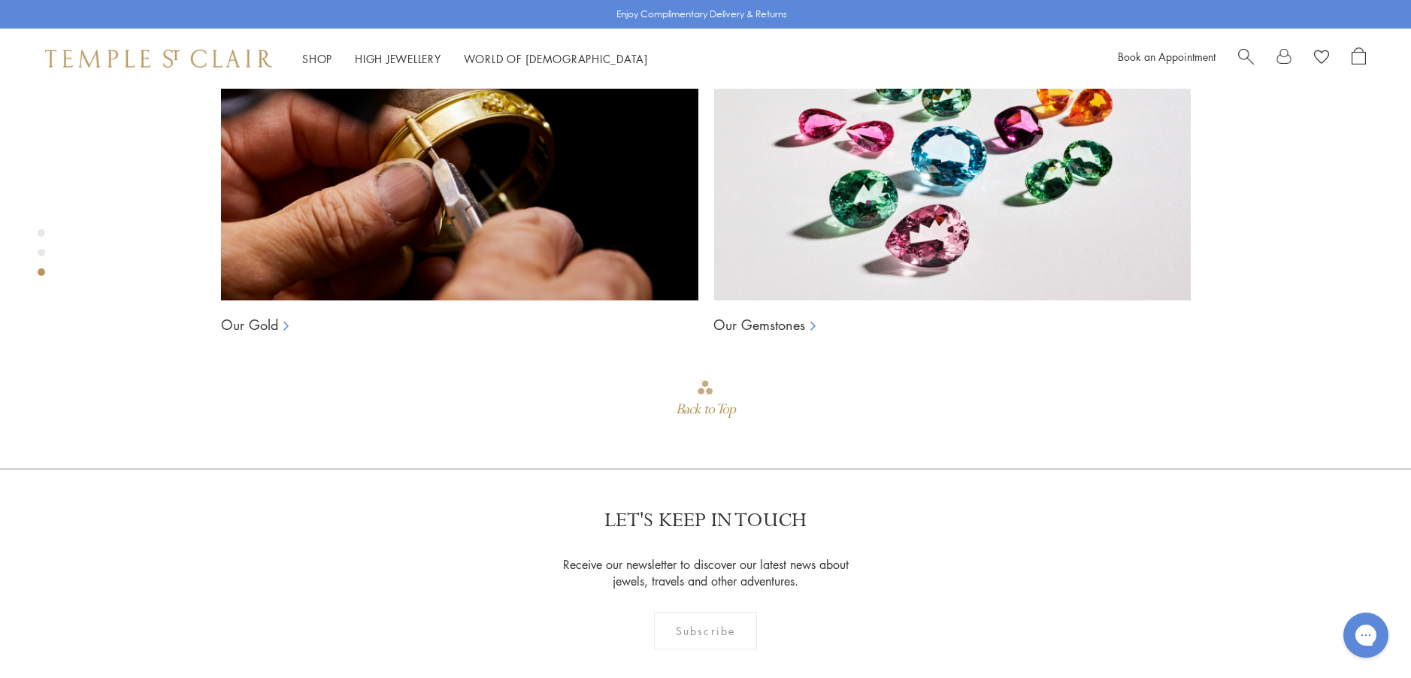
scroll to position [1442, 0]
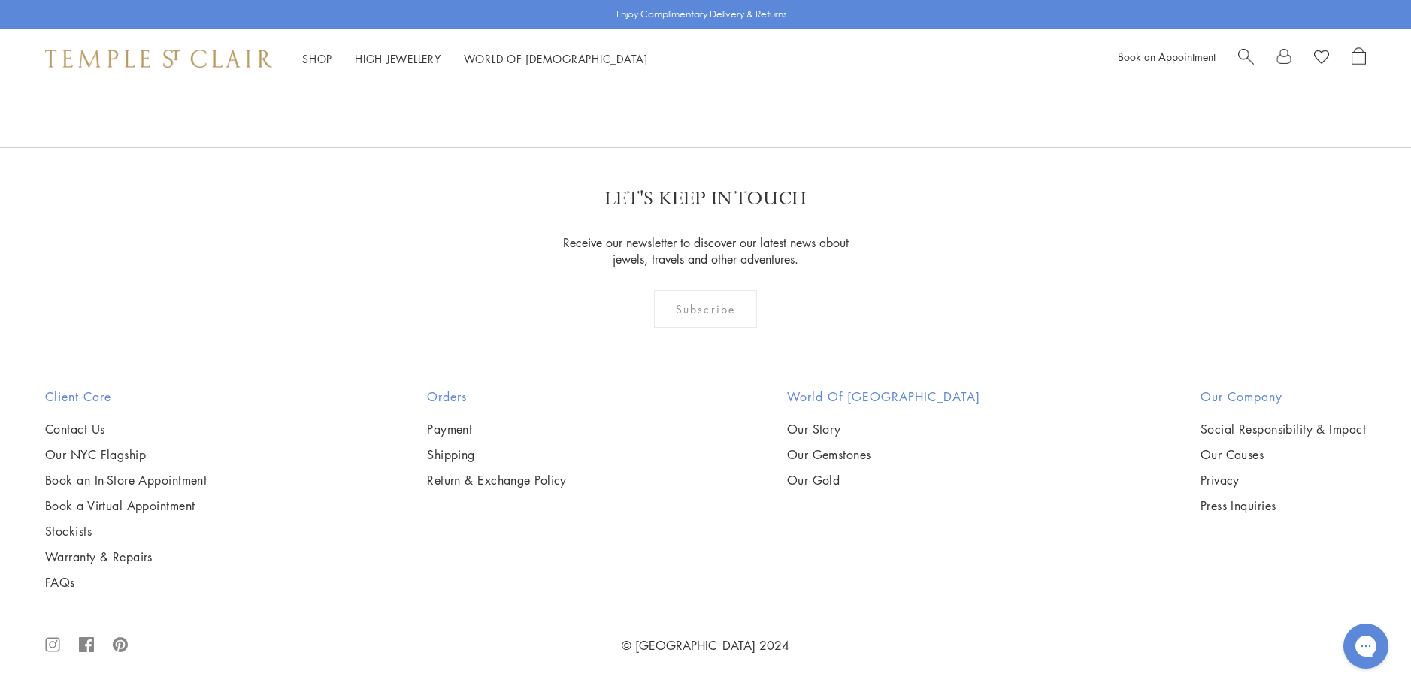
scroll to position [7448, 0]
click at [0, 0] on img at bounding box center [0, 0] width 0 height 0
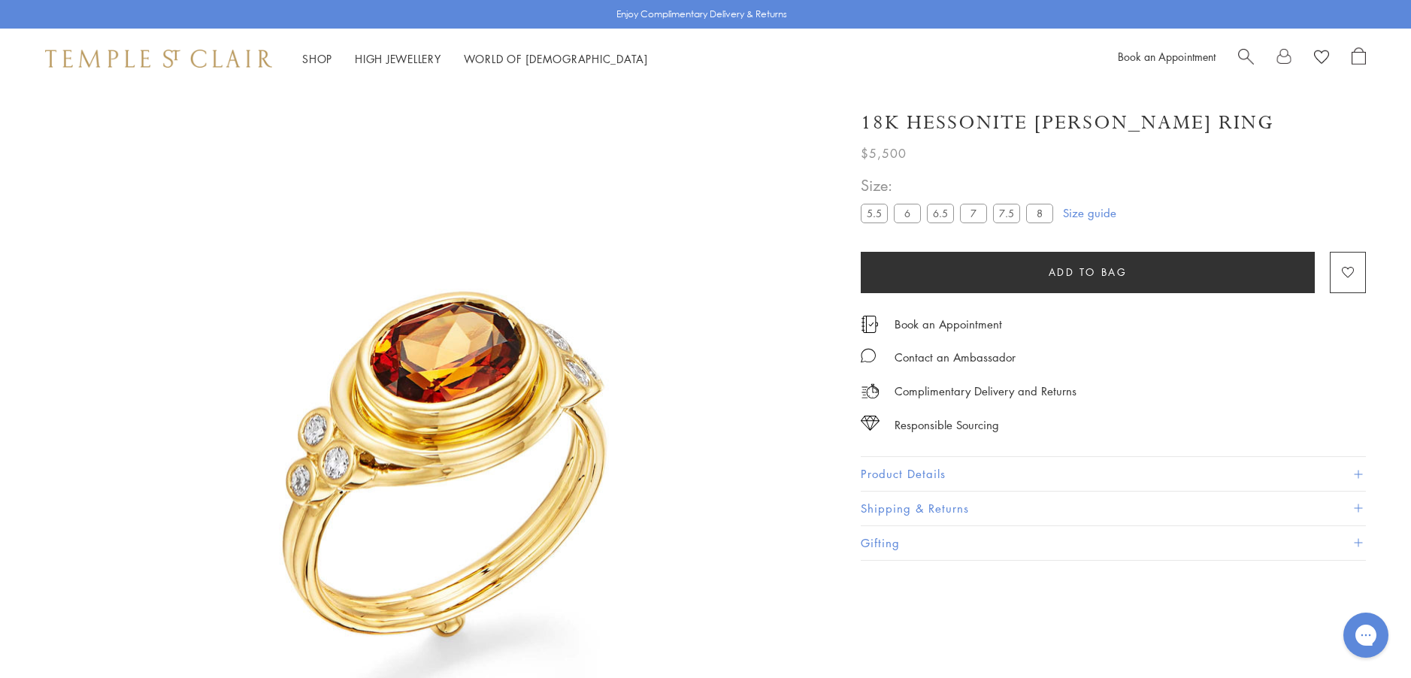
scroll to position [89, 0]
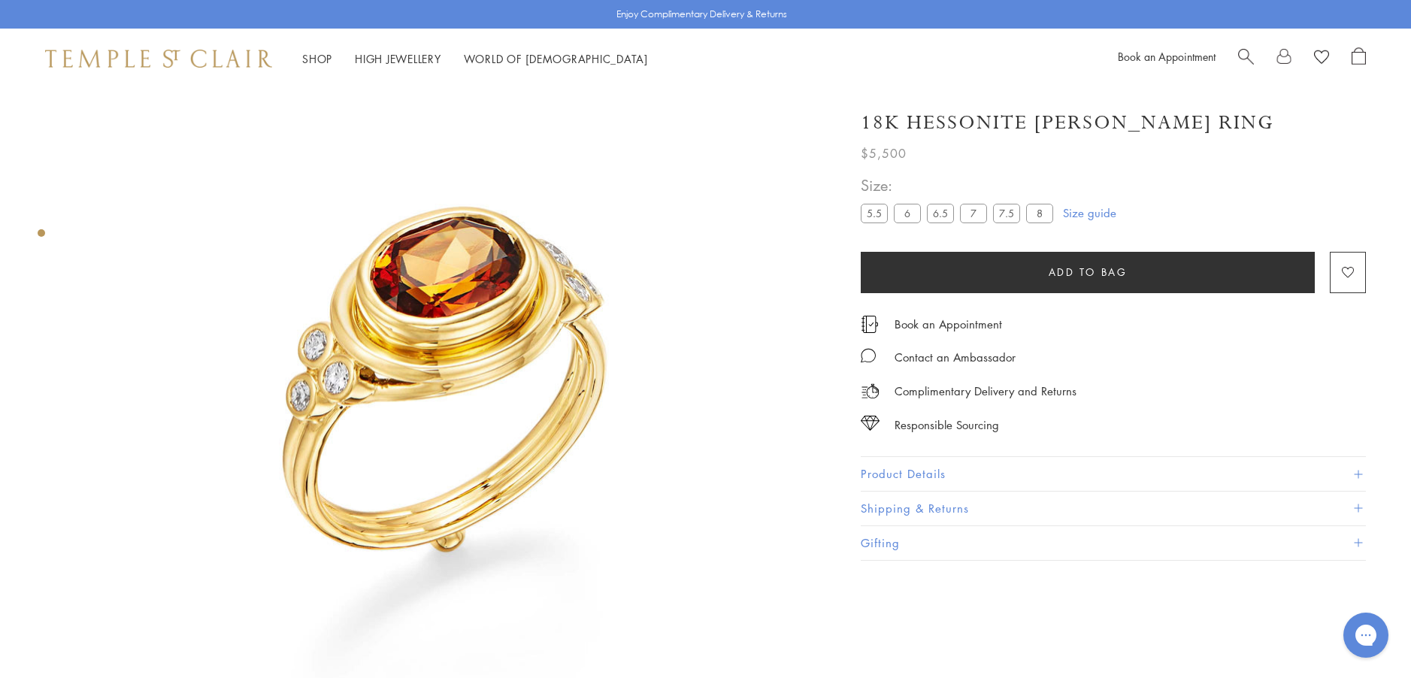
click at [886, 470] on button "Product Details" at bounding box center [1113, 474] width 505 height 34
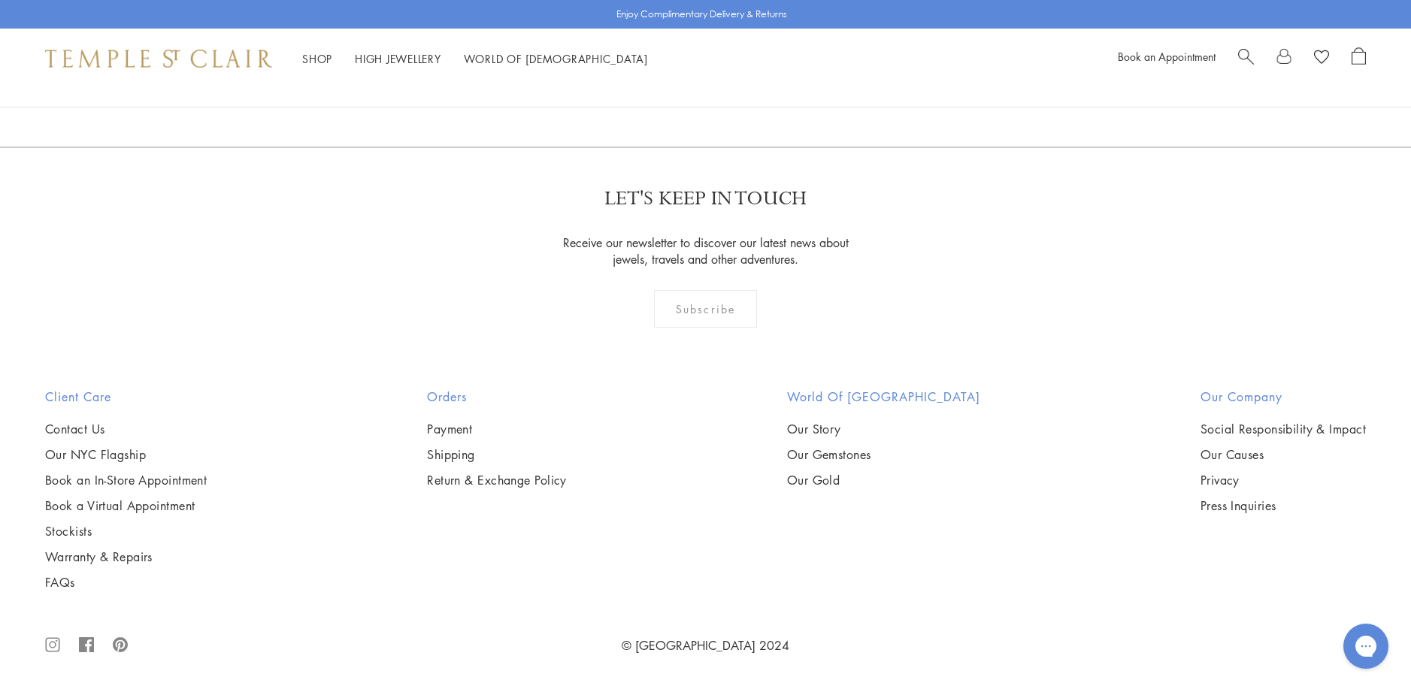
scroll to position [8425, 0]
click at [702, 86] on link "2" at bounding box center [707, 65] width 50 height 41
click at [702, 86] on link "1" at bounding box center [705, 65] width 50 height 41
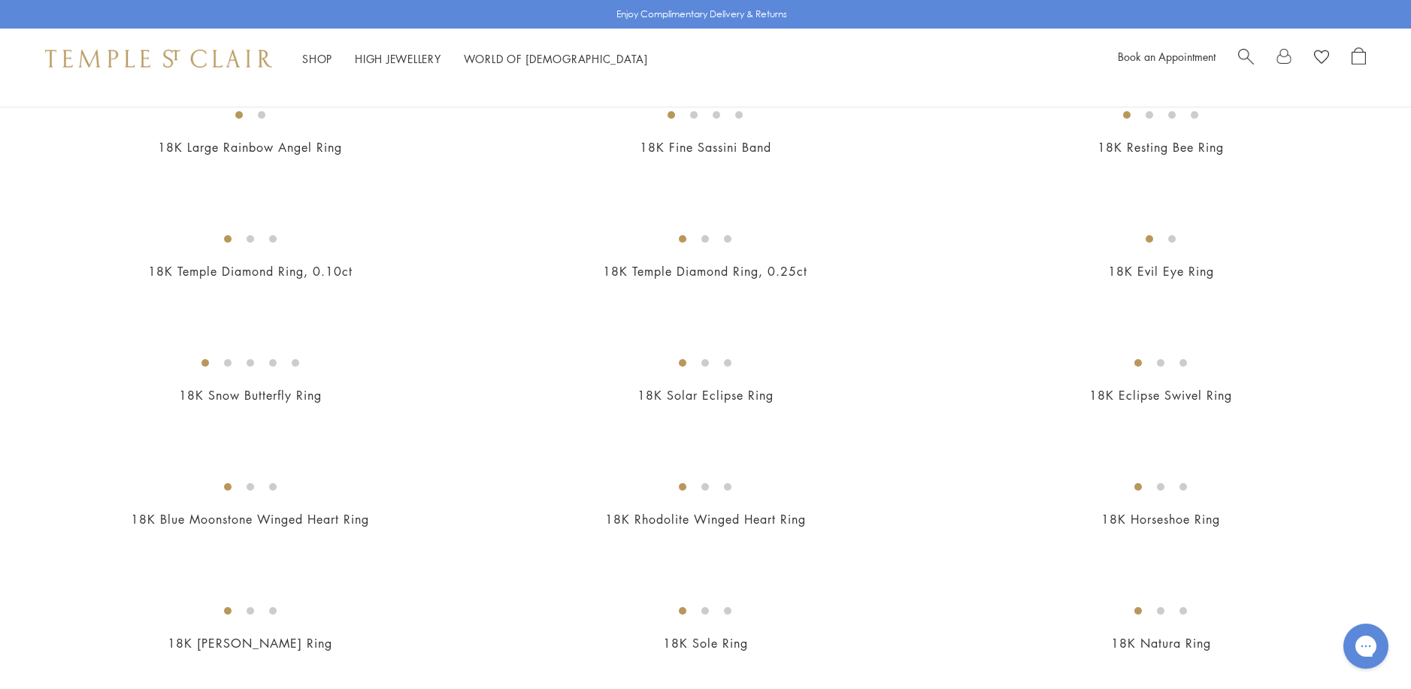
scroll to position [752, 0]
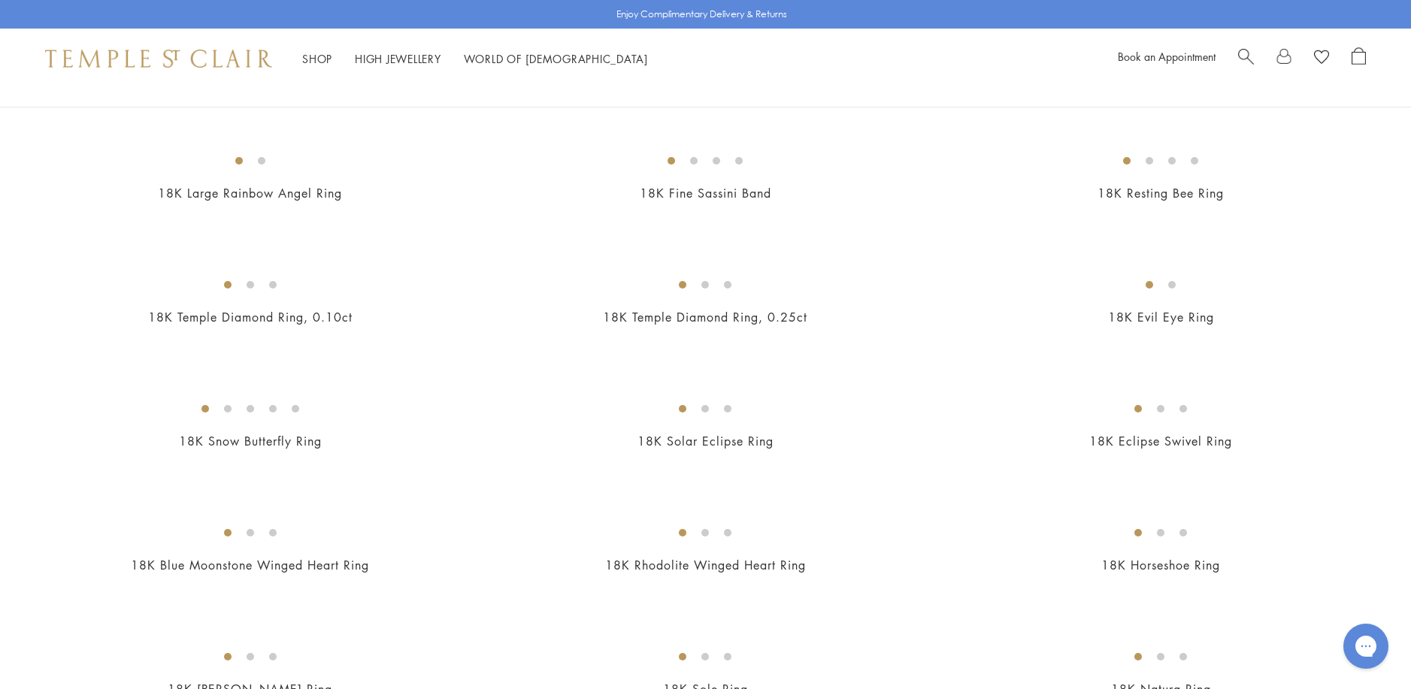
click at [0, 0] on img at bounding box center [0, 0] width 0 height 0
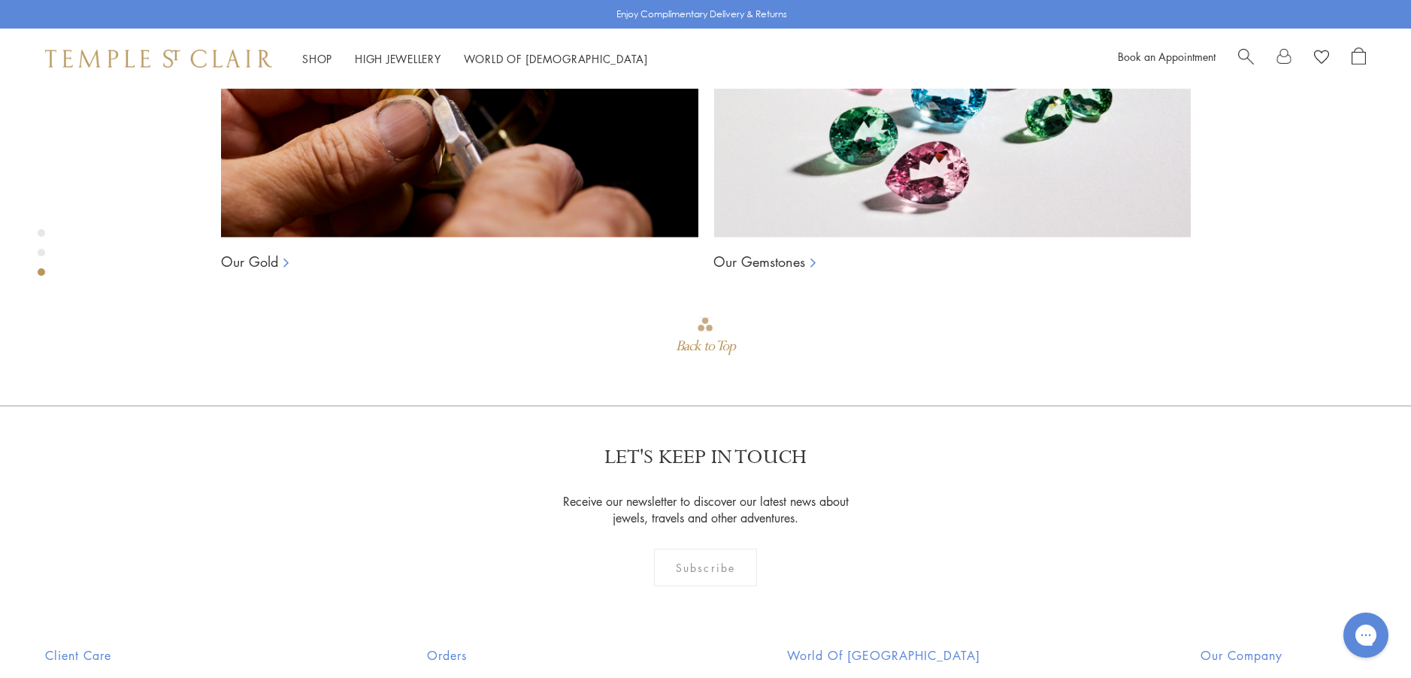
scroll to position [1517, 0]
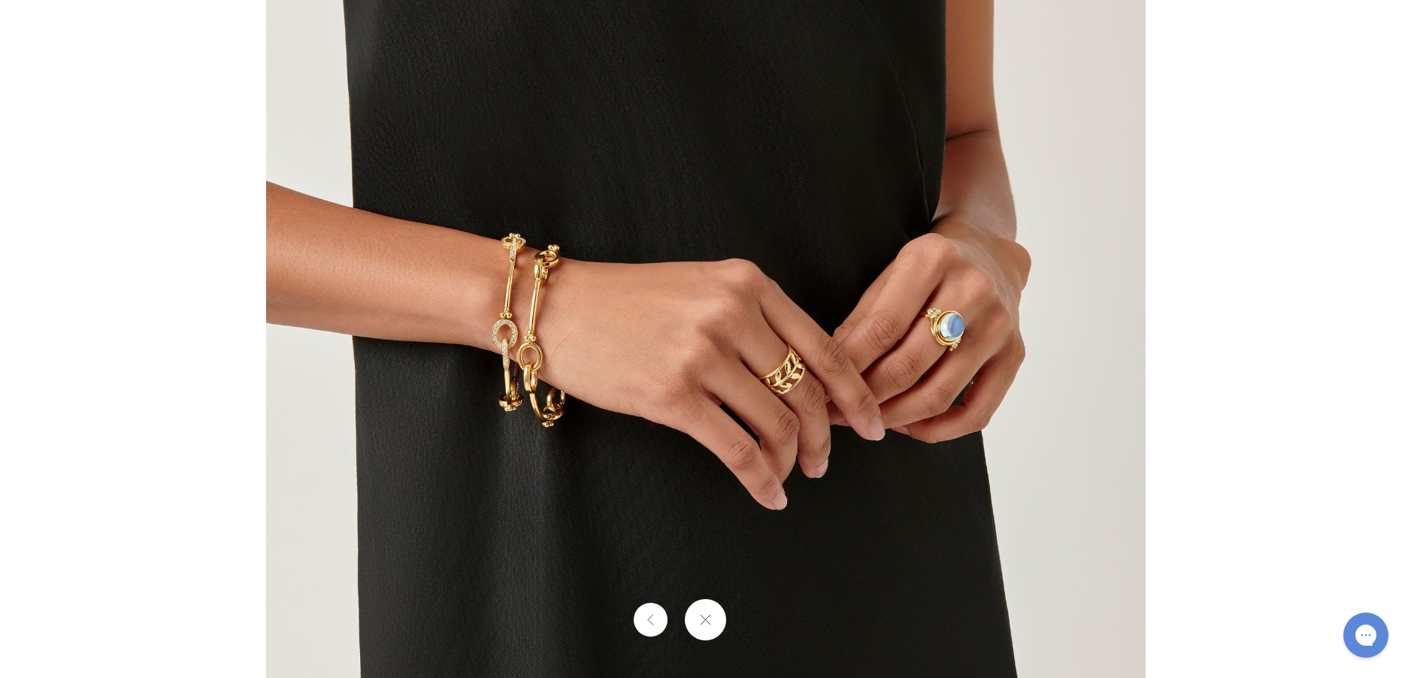
click at [943, 371] on img at bounding box center [706, 339] width 880 height 880
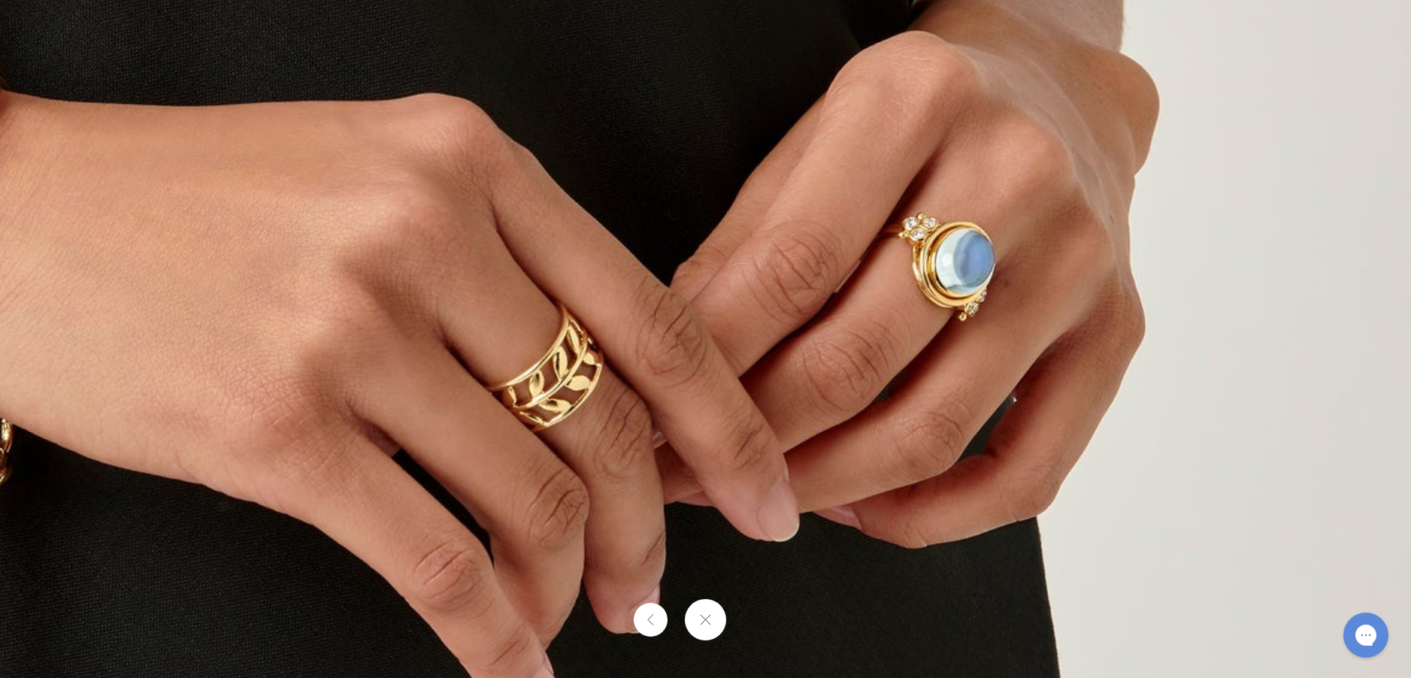
click at [694, 616] on button at bounding box center [705, 619] width 41 height 41
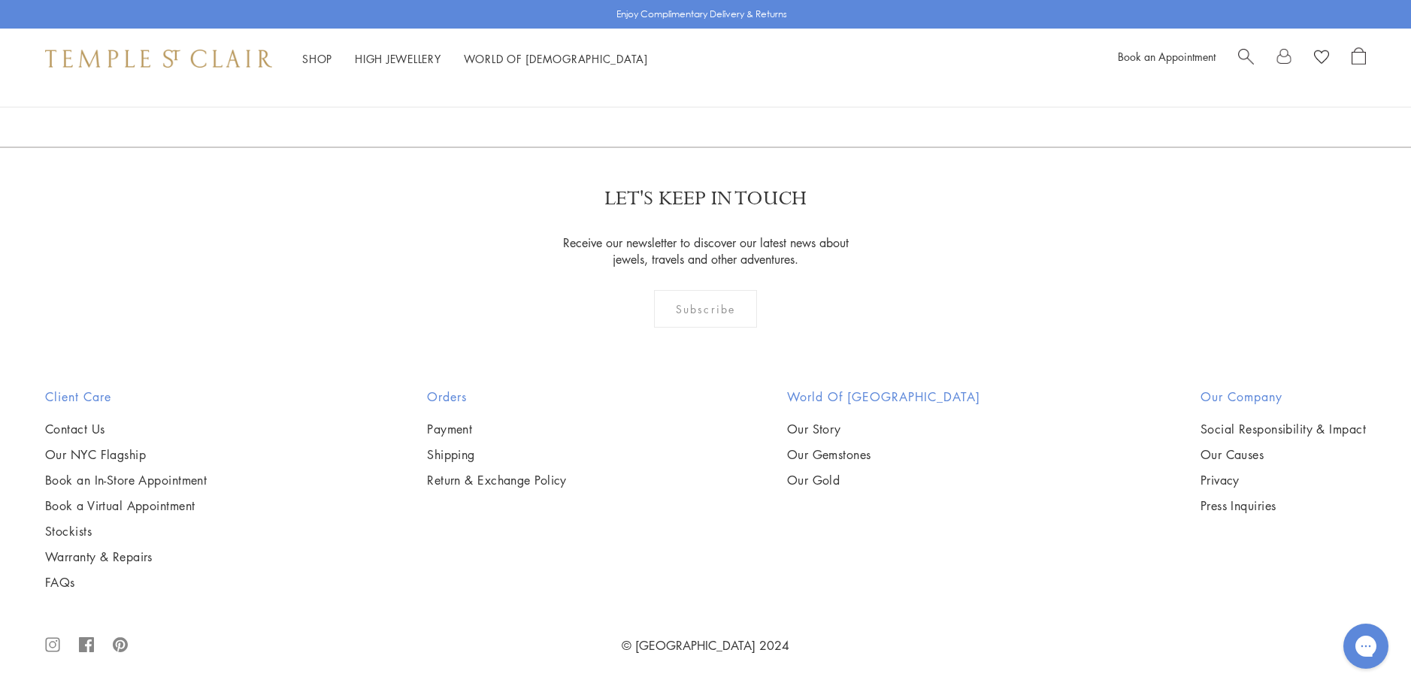
scroll to position [8043, 0]
click at [377, 59] on link "High Jewellery High Jewellery" at bounding box center [398, 58] width 86 height 15
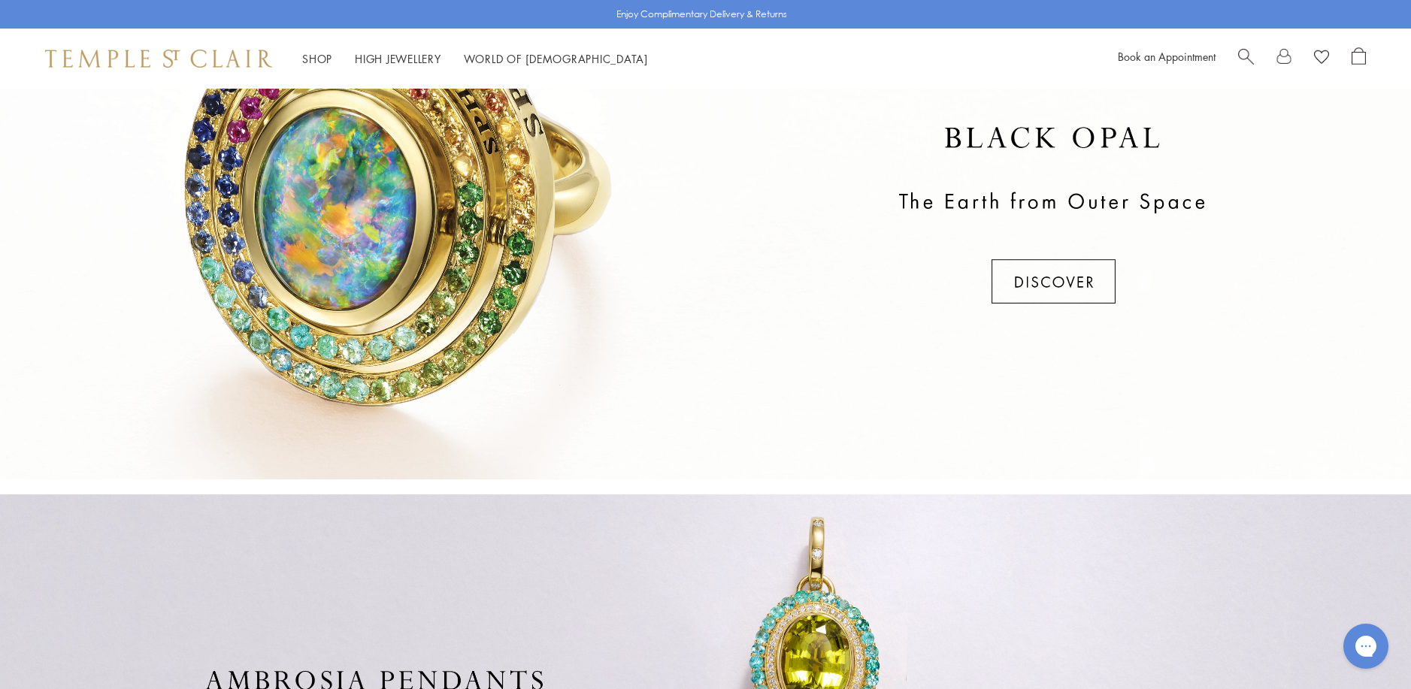
scroll to position [591, 0]
